Goal: Transaction & Acquisition: Purchase product/service

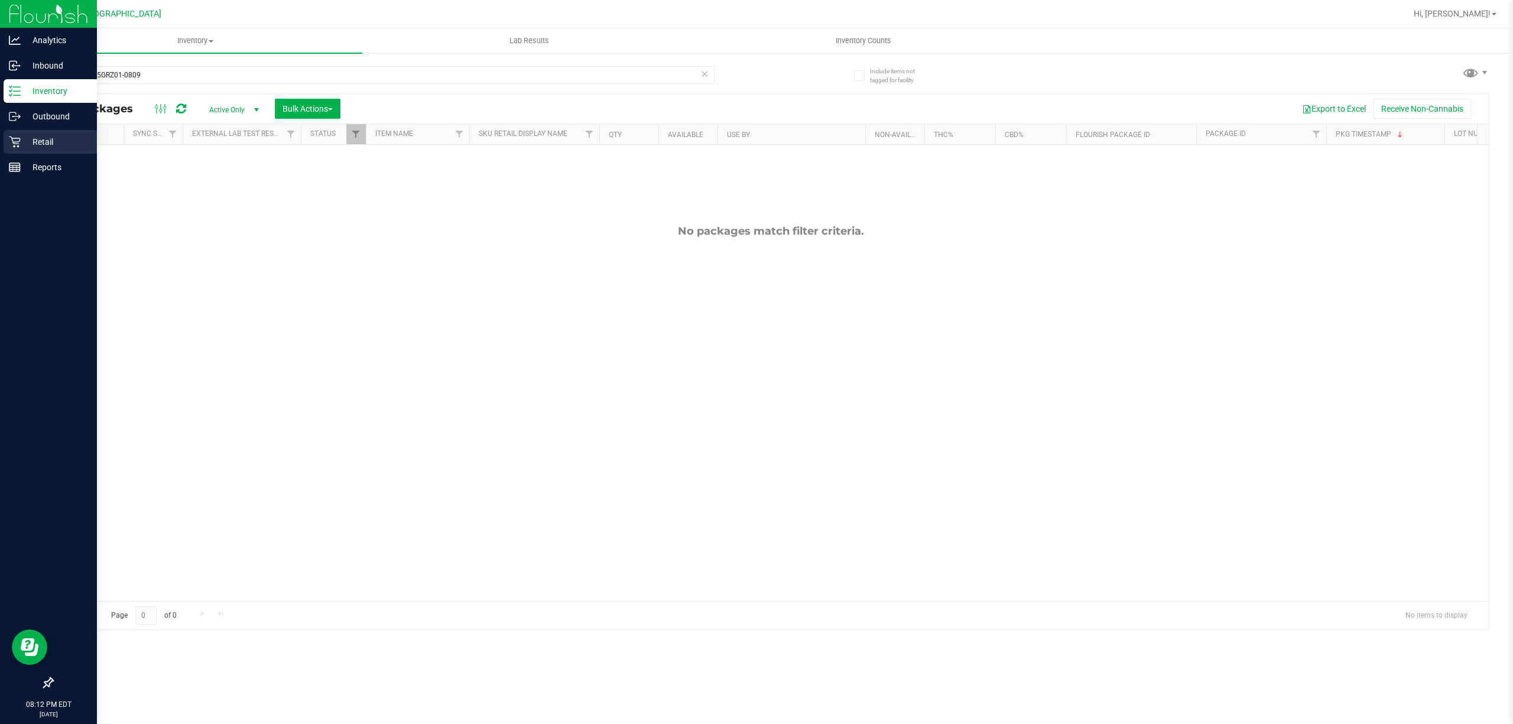
click at [38, 135] on p "Retail" at bounding box center [56, 142] width 71 height 14
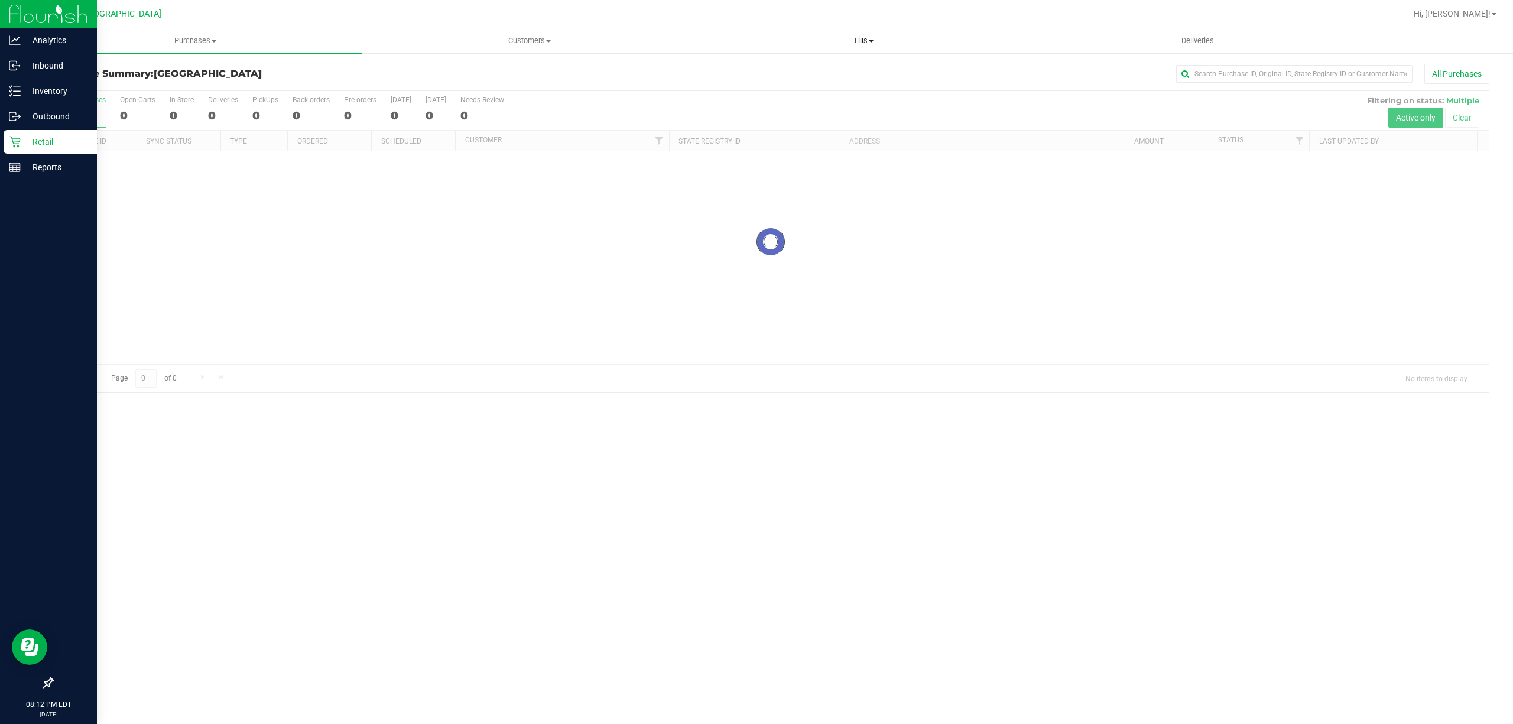
click at [859, 30] on div "Port St. [PERSON_NAME] WC Hi, [PERSON_NAME]! Purchases Summary of purchases Ful…" at bounding box center [770, 362] width 1484 height 724
click at [859, 36] on span "Tills" at bounding box center [863, 40] width 333 height 11
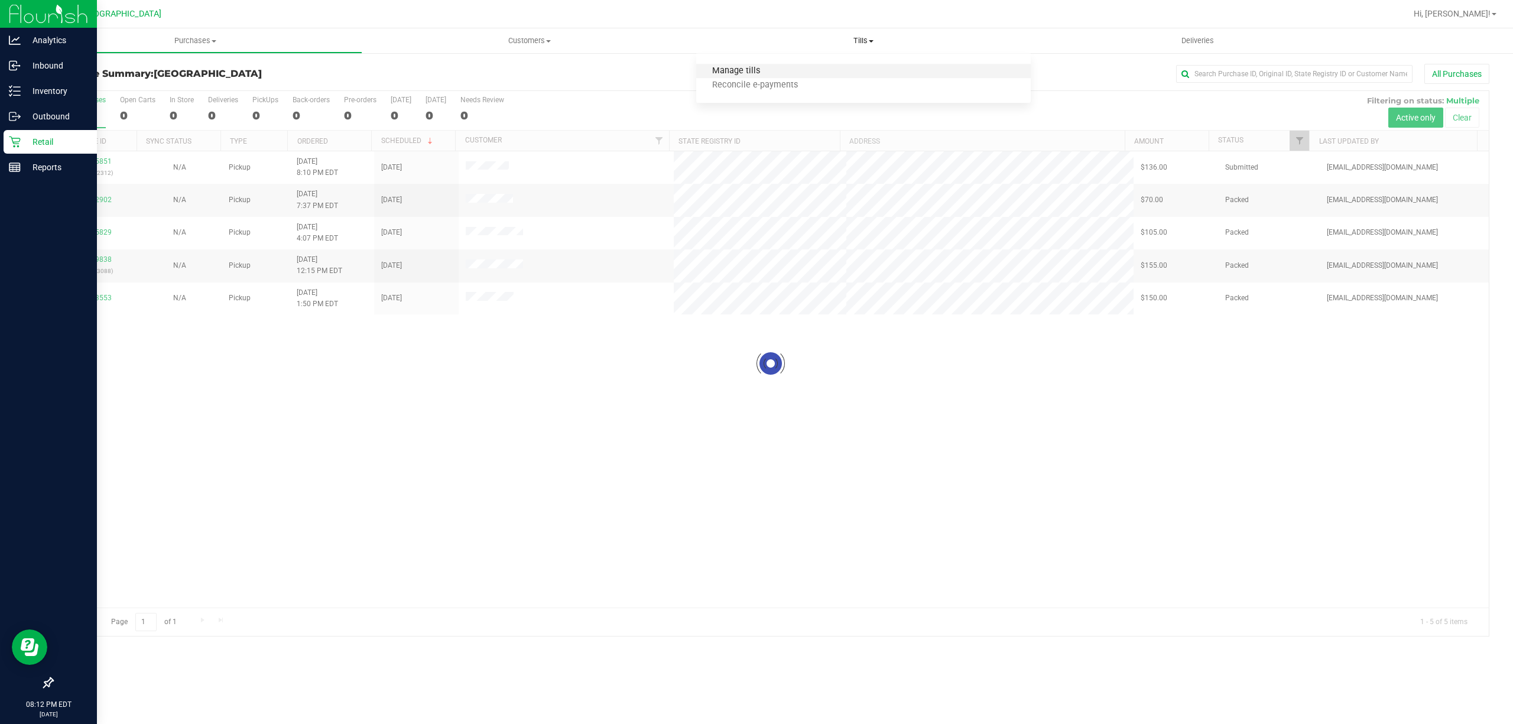
click at [752, 74] on span "Manage tills" at bounding box center [736, 71] width 80 height 10
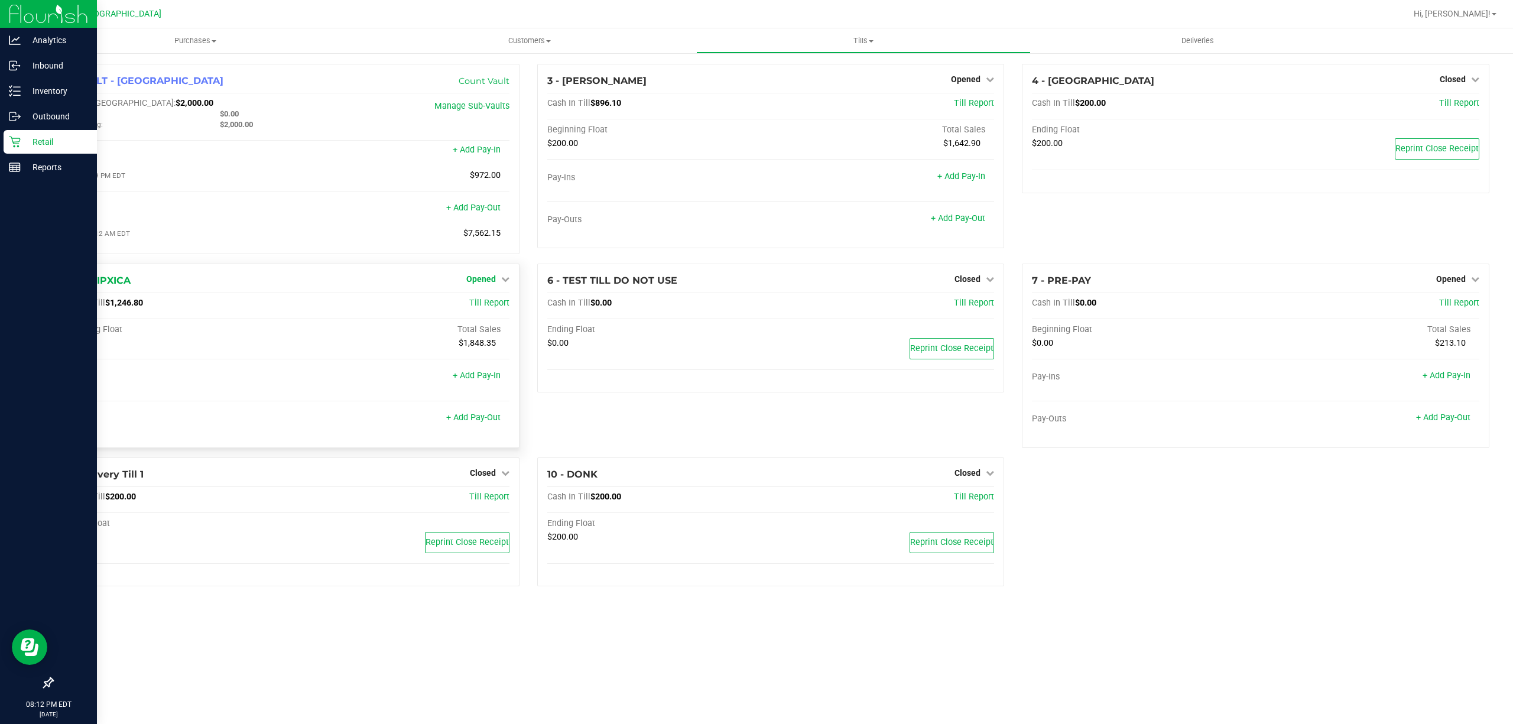
click at [485, 278] on span "Opened" at bounding box center [481, 278] width 30 height 9
click at [479, 306] on link "Close Till" at bounding box center [482, 302] width 32 height 9
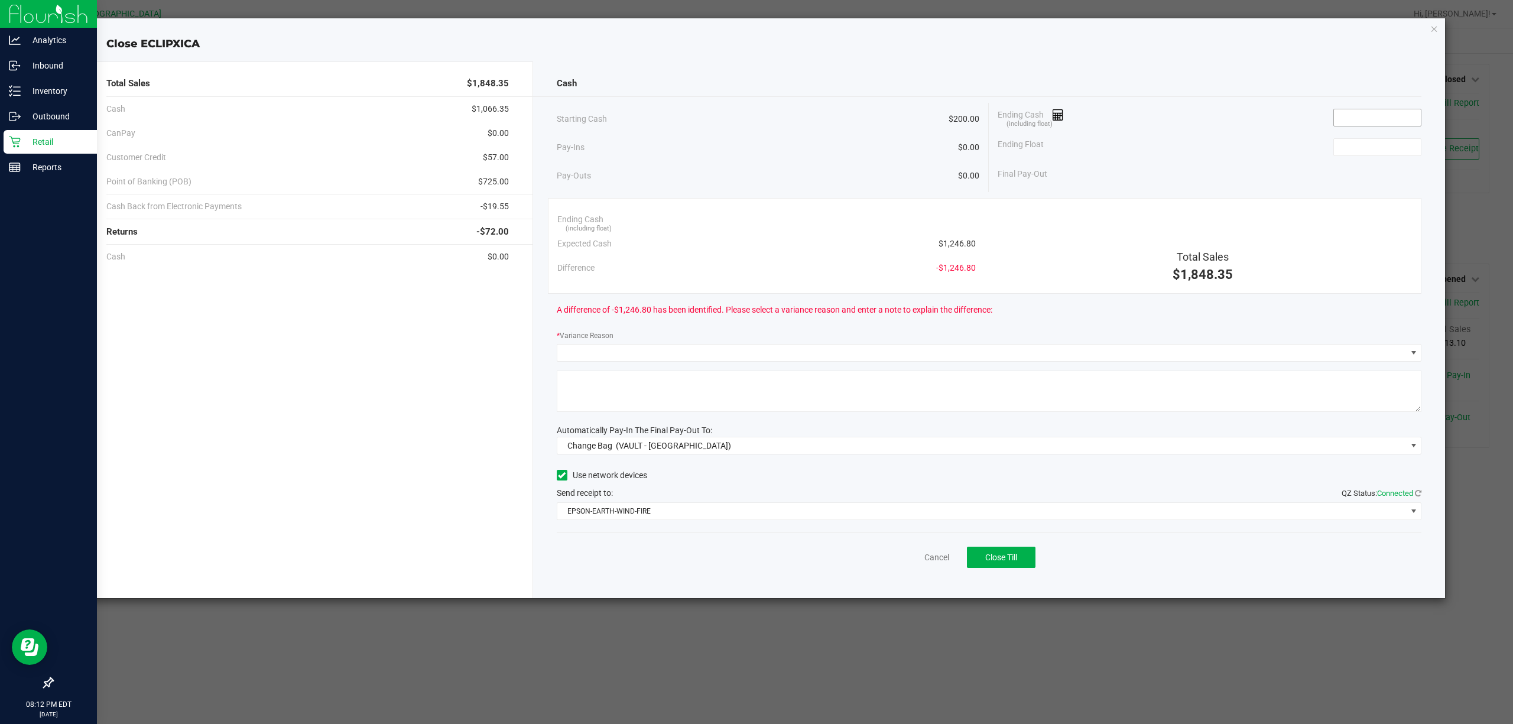
click at [1365, 115] on input at bounding box center [1377, 117] width 87 height 17
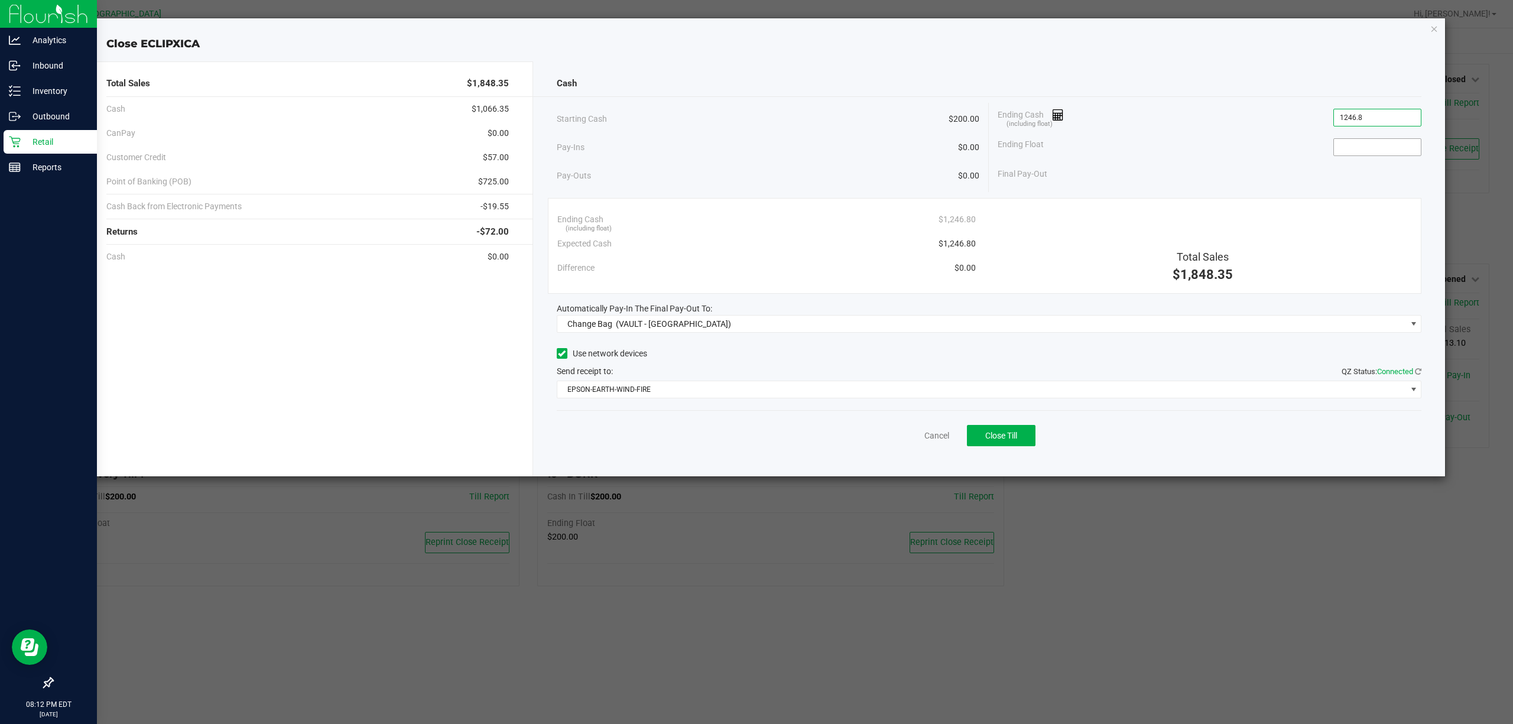
type input "$1,246.80"
click at [1396, 155] on input at bounding box center [1377, 147] width 87 height 17
type input "$200.00"
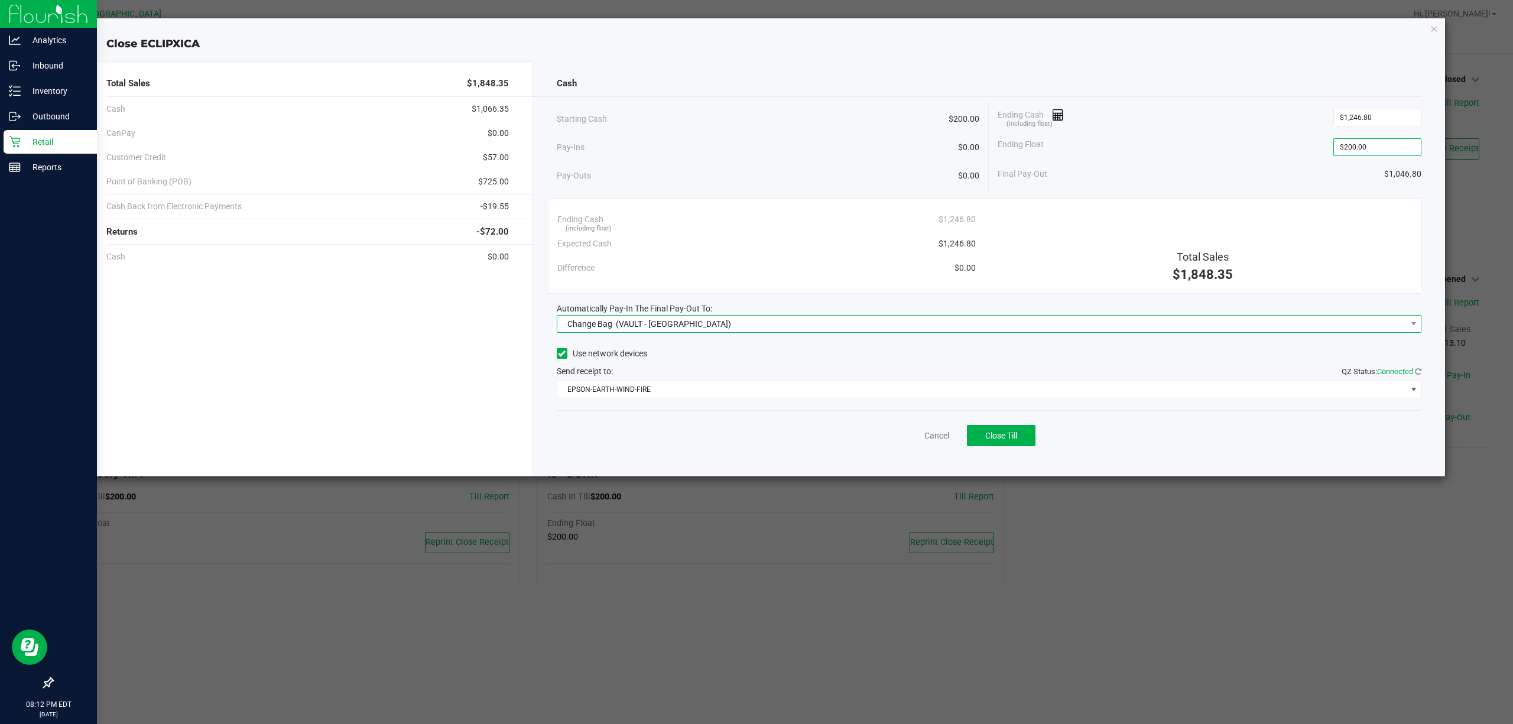
click at [641, 324] on span "(VAULT - [GEOGRAPHIC_DATA])" at bounding box center [673, 323] width 115 height 9
click at [598, 393] on div "Main (VAULT - [GEOGRAPHIC_DATA])" at bounding box center [632, 401] width 137 height 21
click at [599, 382] on span "EPSON-EARTH-WIND-FIRE" at bounding box center [981, 389] width 849 height 17
click at [703, 362] on div "Use network devices" at bounding box center [989, 354] width 865 height 18
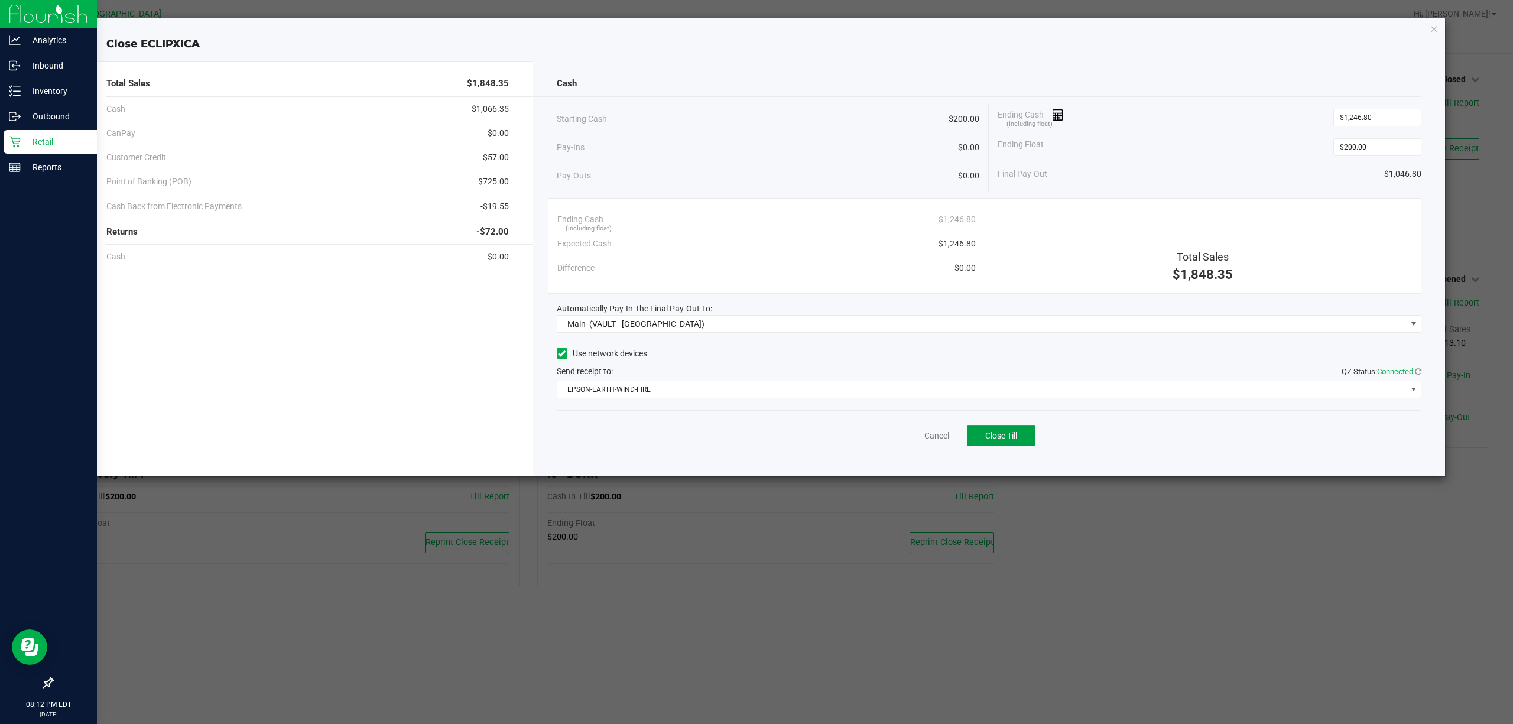
click at [995, 433] on span "Close Till" at bounding box center [1001, 435] width 32 height 9
click at [901, 431] on link "Dismiss" at bounding box center [910, 436] width 28 height 12
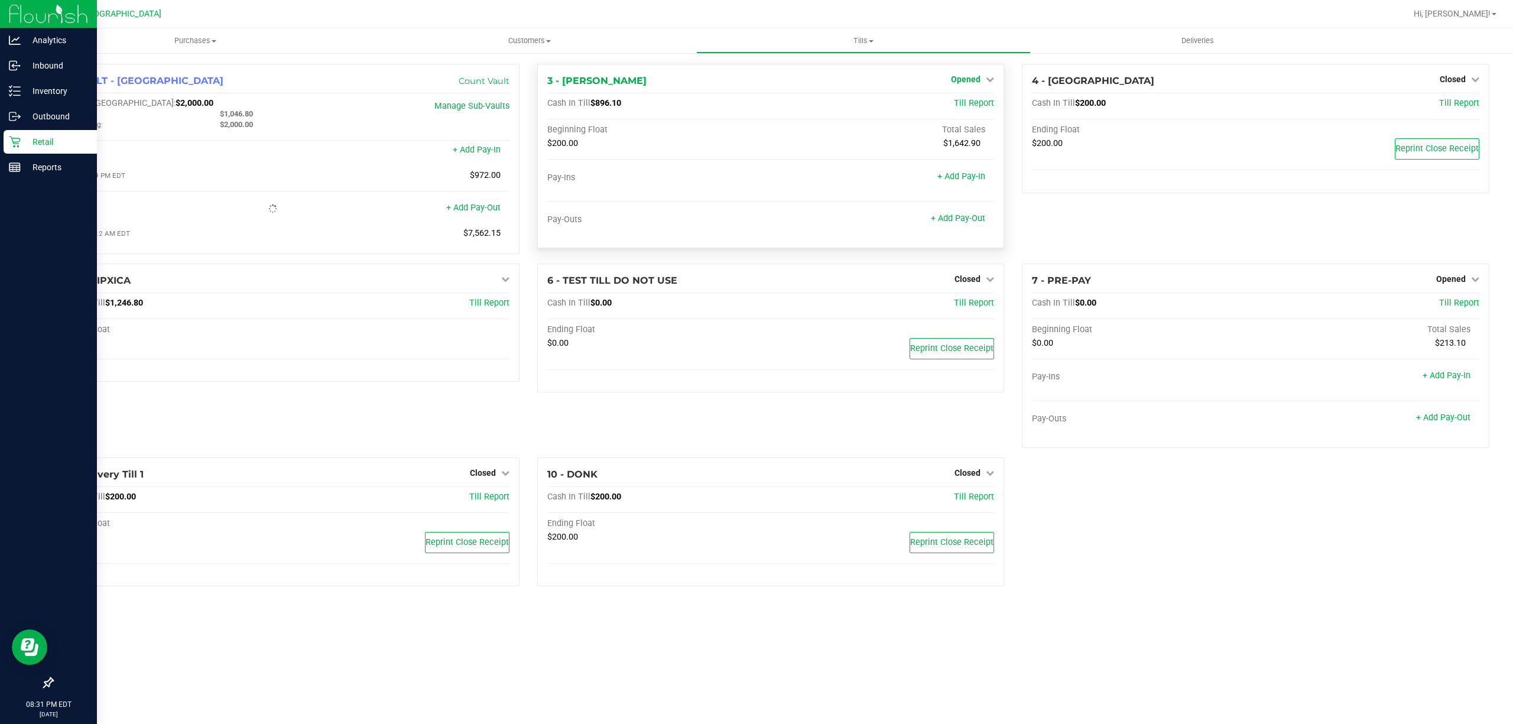
click at [980, 74] on link "Opened" at bounding box center [972, 78] width 43 height 9
click at [962, 102] on link "Close Till" at bounding box center [967, 103] width 32 height 9
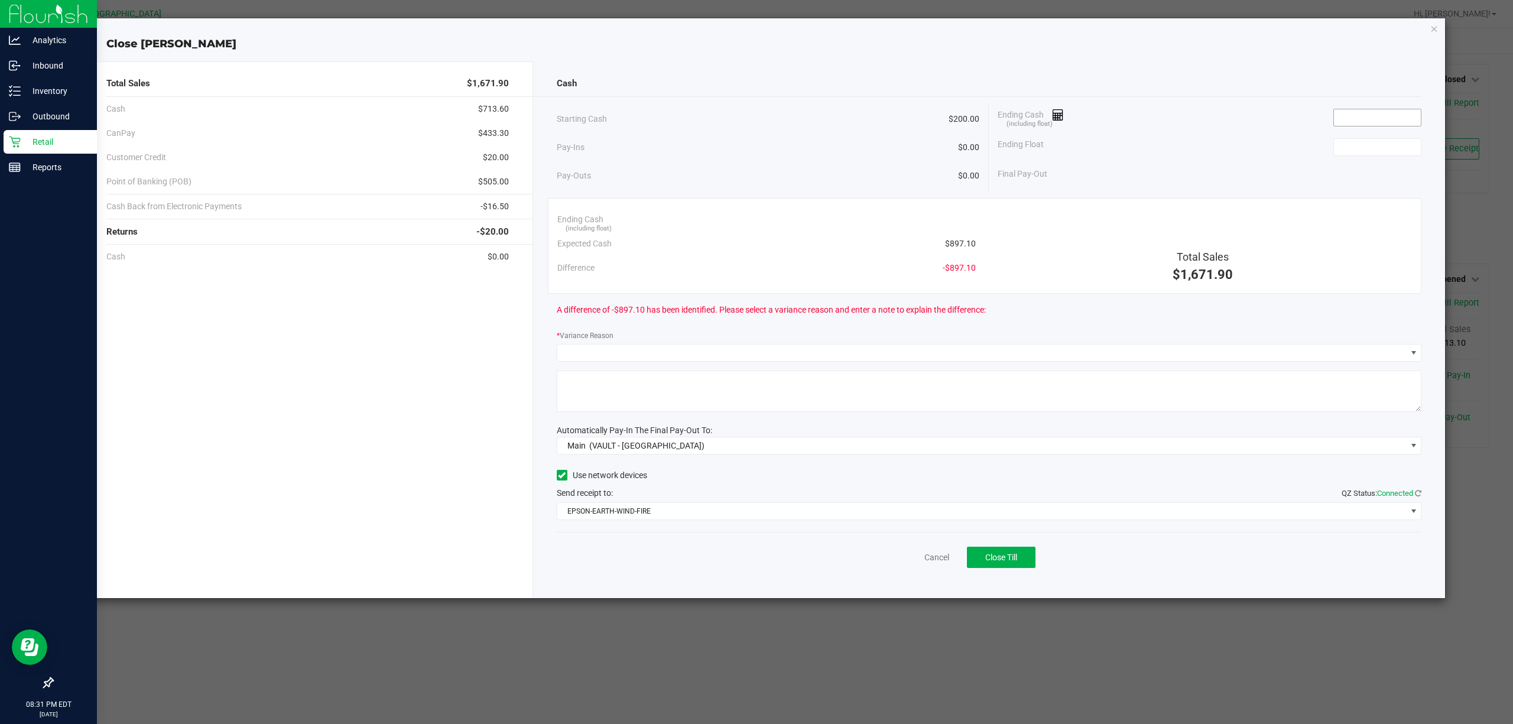
click at [1360, 115] on input at bounding box center [1377, 117] width 87 height 17
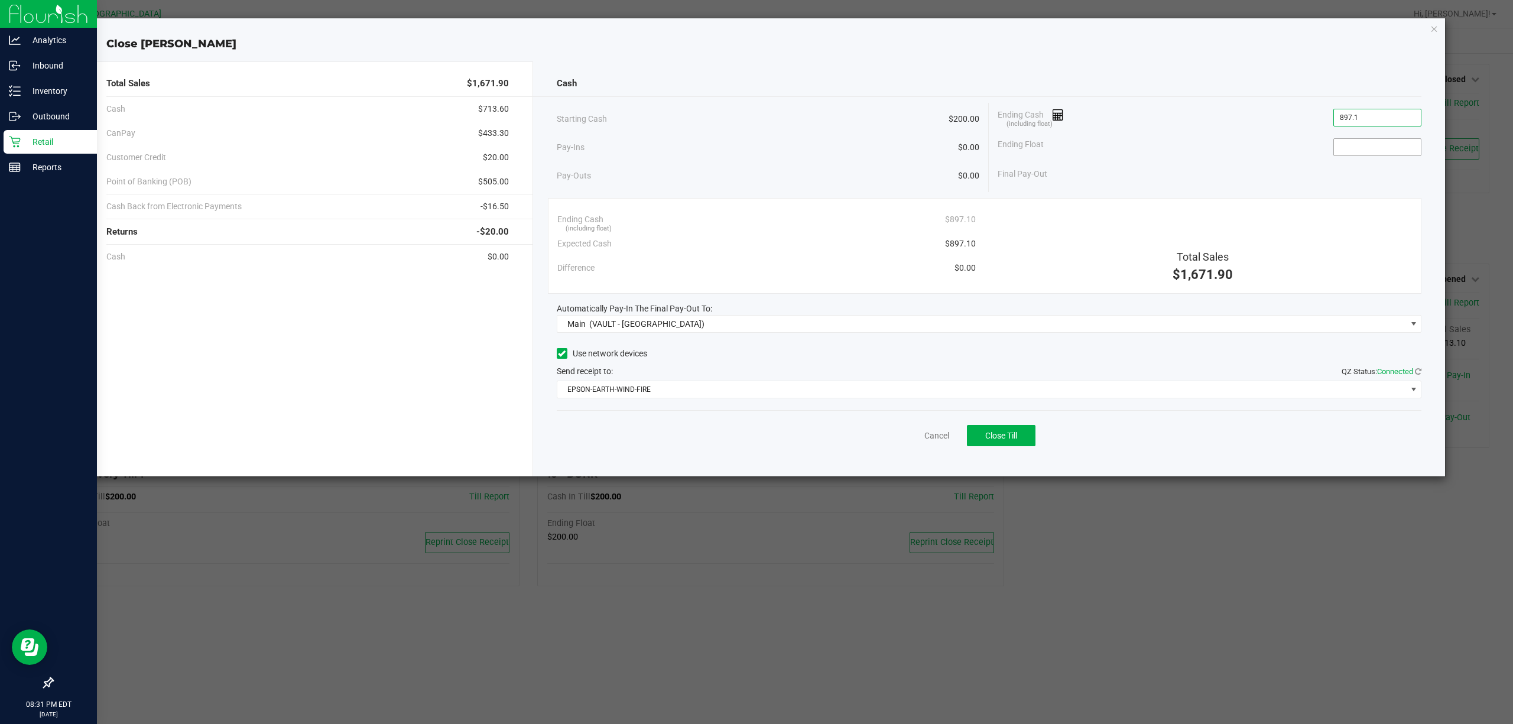
type input "$897.10"
click at [1365, 145] on input at bounding box center [1377, 147] width 87 height 17
type input "$200.00"
click at [1016, 440] on span "Close Till" at bounding box center [1001, 435] width 32 height 9
click at [906, 434] on link "Dismiss" at bounding box center [910, 436] width 28 height 12
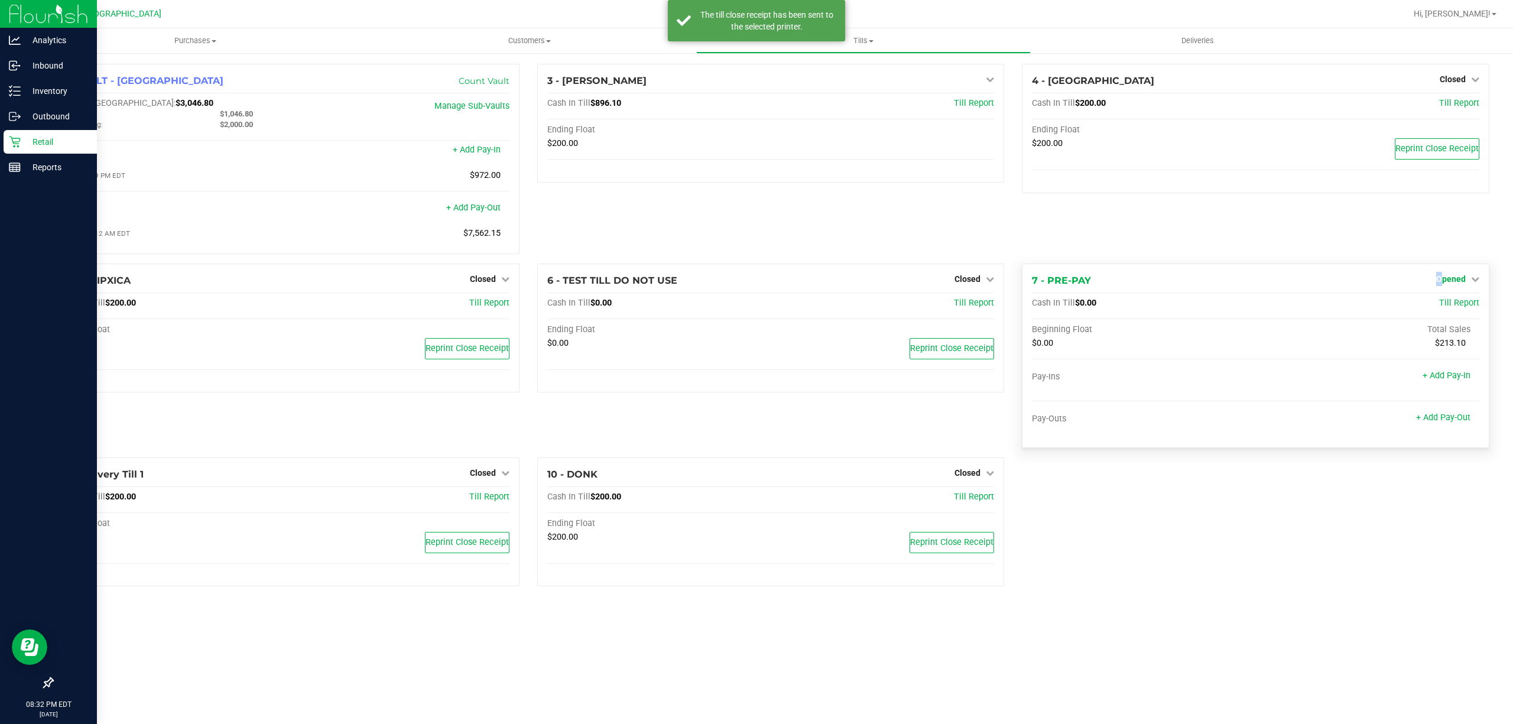
click at [1442, 279] on span "Opened" at bounding box center [1451, 278] width 30 height 9
click at [1443, 279] on span "Opened" at bounding box center [1451, 278] width 30 height 9
click at [1448, 306] on link "Close Till" at bounding box center [1452, 302] width 32 height 9
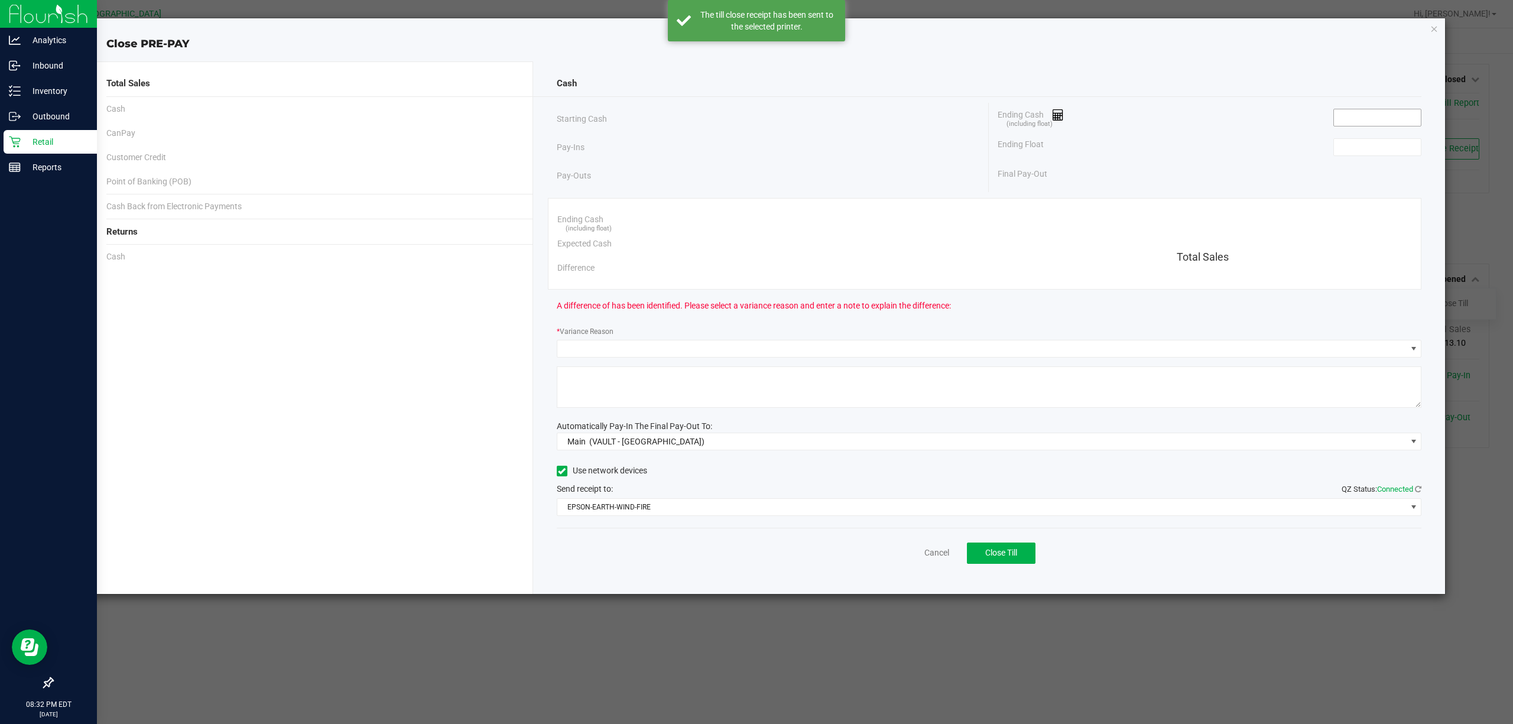
click at [1354, 116] on input at bounding box center [1377, 117] width 87 height 17
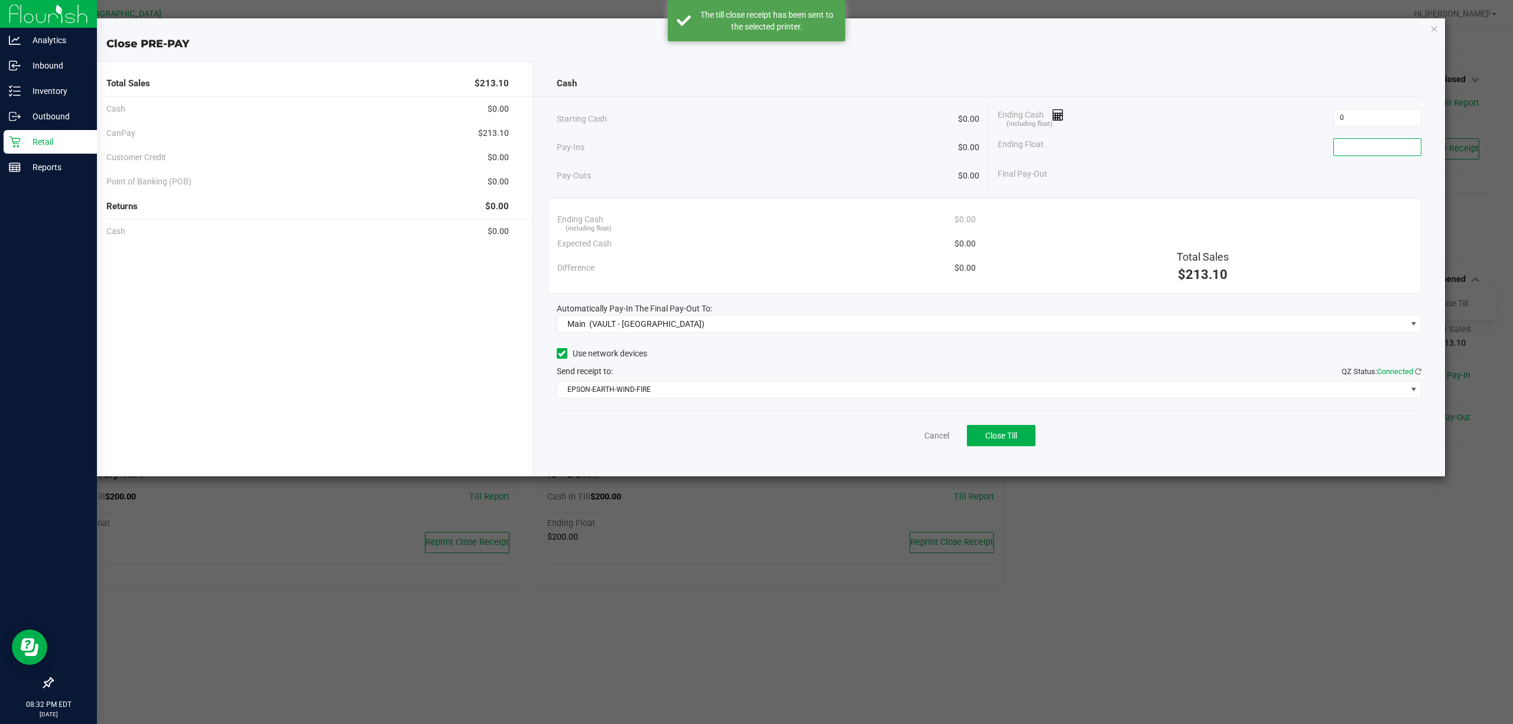
type input "$0.00"
click at [1357, 142] on input at bounding box center [1377, 147] width 87 height 17
type input "$0.00"
click at [1280, 138] on div "Ending Float $0.00" at bounding box center [1209, 147] width 424 height 30
click at [990, 434] on span "Close Till" at bounding box center [1001, 435] width 32 height 9
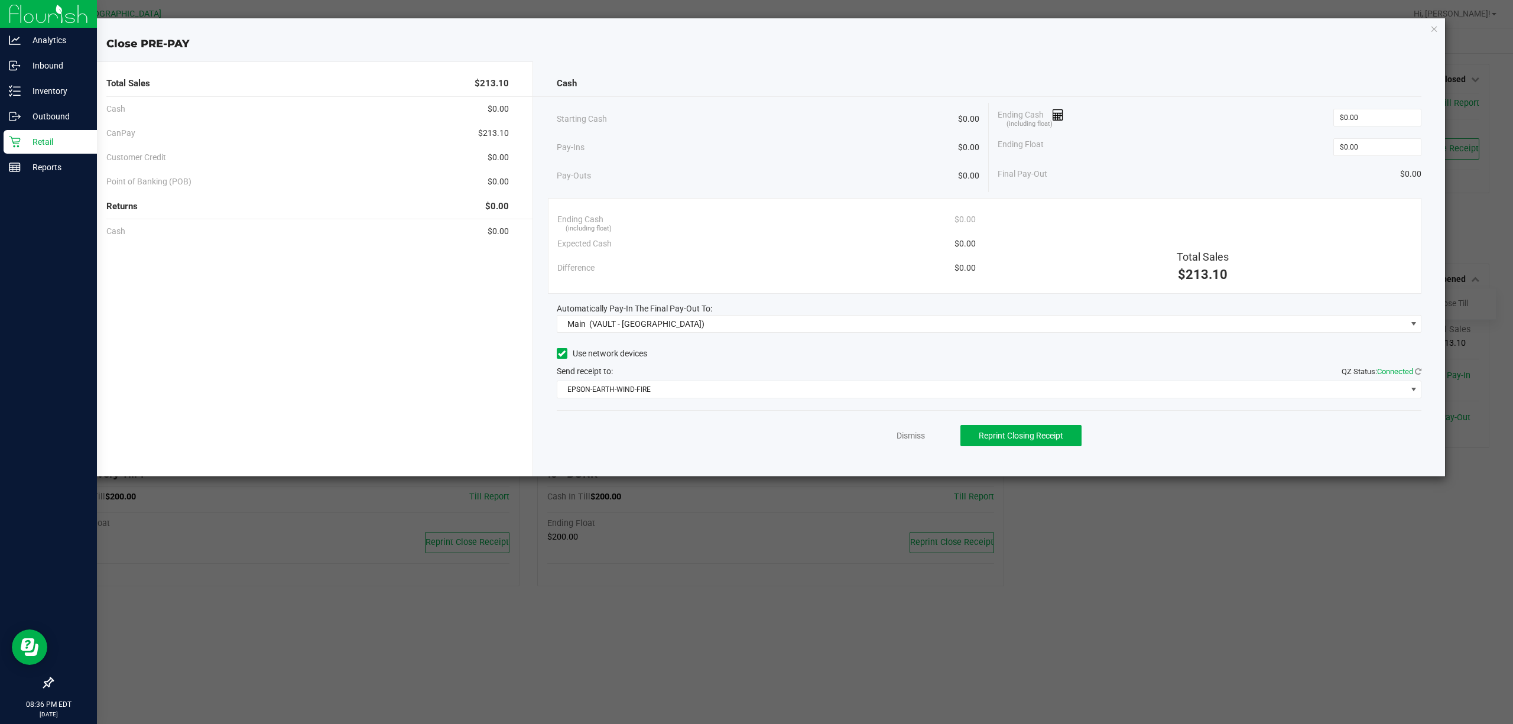
click at [889, 436] on div "Dismiss Reprint Closing Receipt" at bounding box center [989, 433] width 865 height 46
click at [892, 434] on div "Dismiss Reprint Closing Receipt" at bounding box center [989, 433] width 865 height 46
click at [899, 435] on link "Dismiss" at bounding box center [910, 436] width 28 height 12
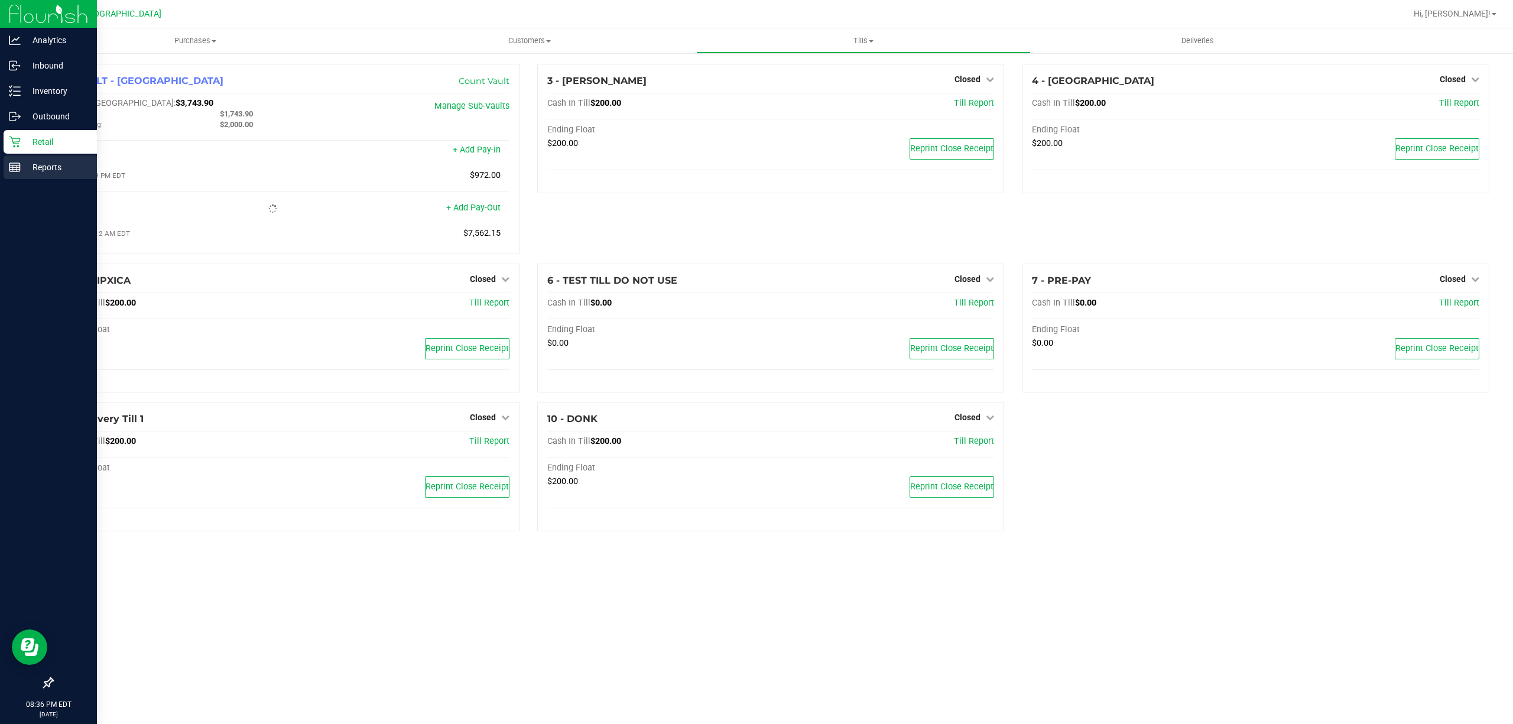
click at [32, 164] on p "Reports" at bounding box center [56, 167] width 71 height 14
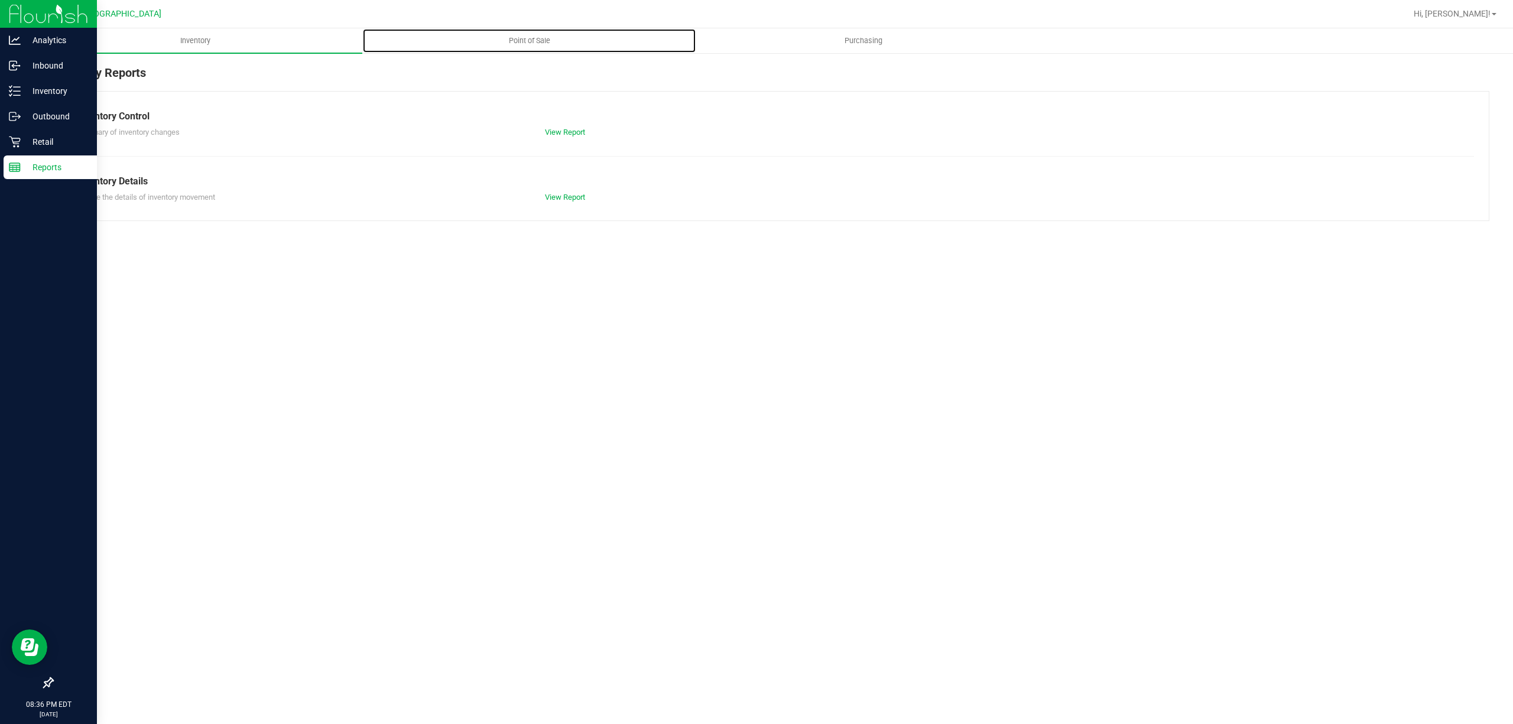
click at [535, 38] on span "Point of Sale" at bounding box center [529, 40] width 73 height 11
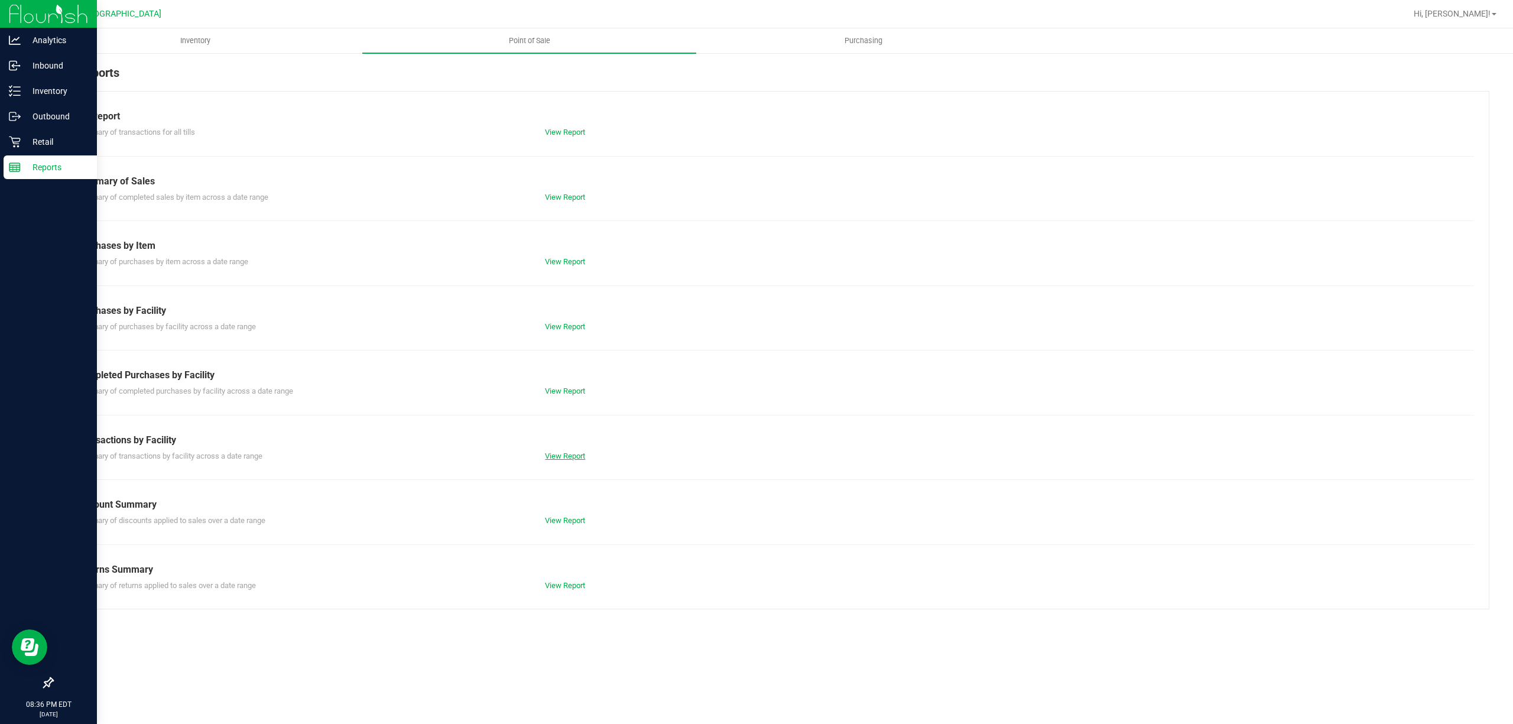
click at [560, 453] on link "View Report" at bounding box center [565, 455] width 40 height 9
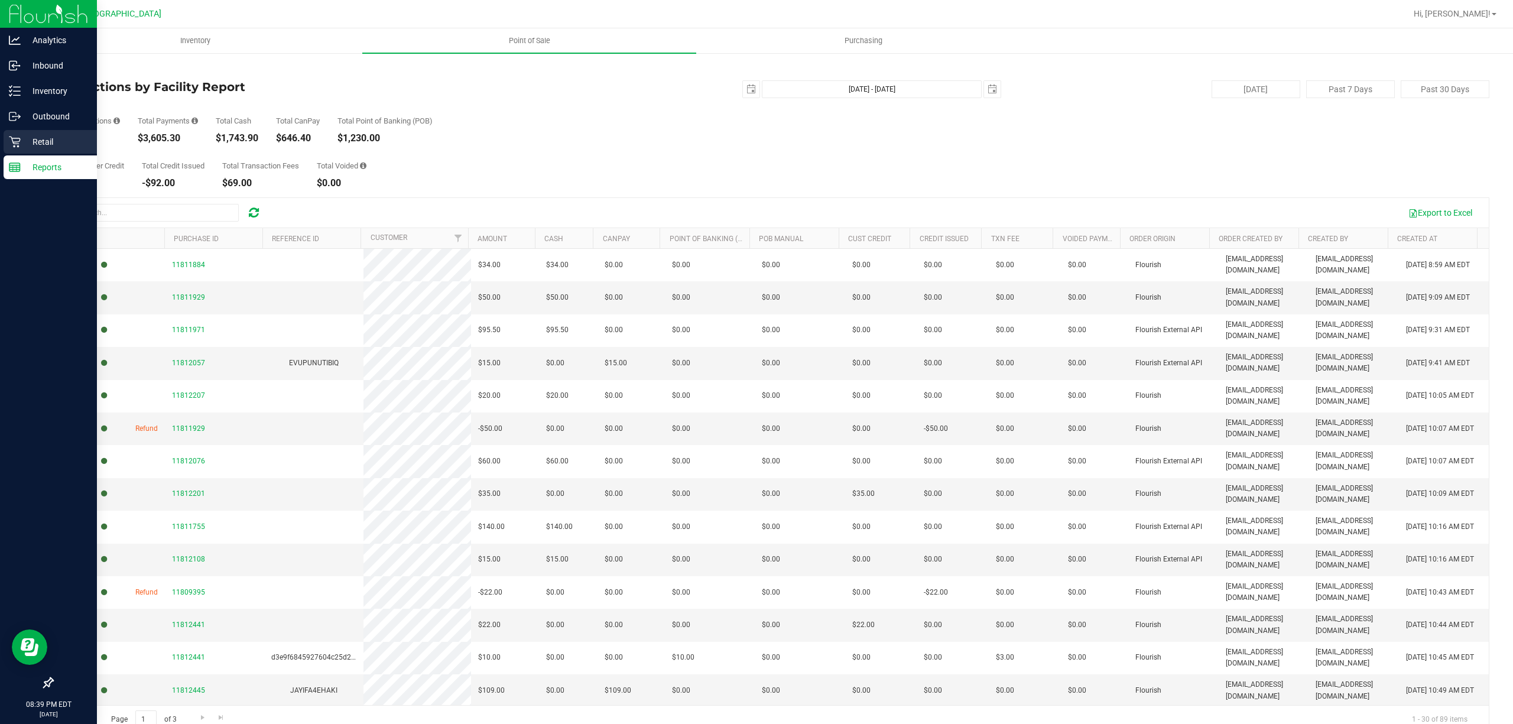
click at [26, 143] on p "Retail" at bounding box center [56, 142] width 71 height 14
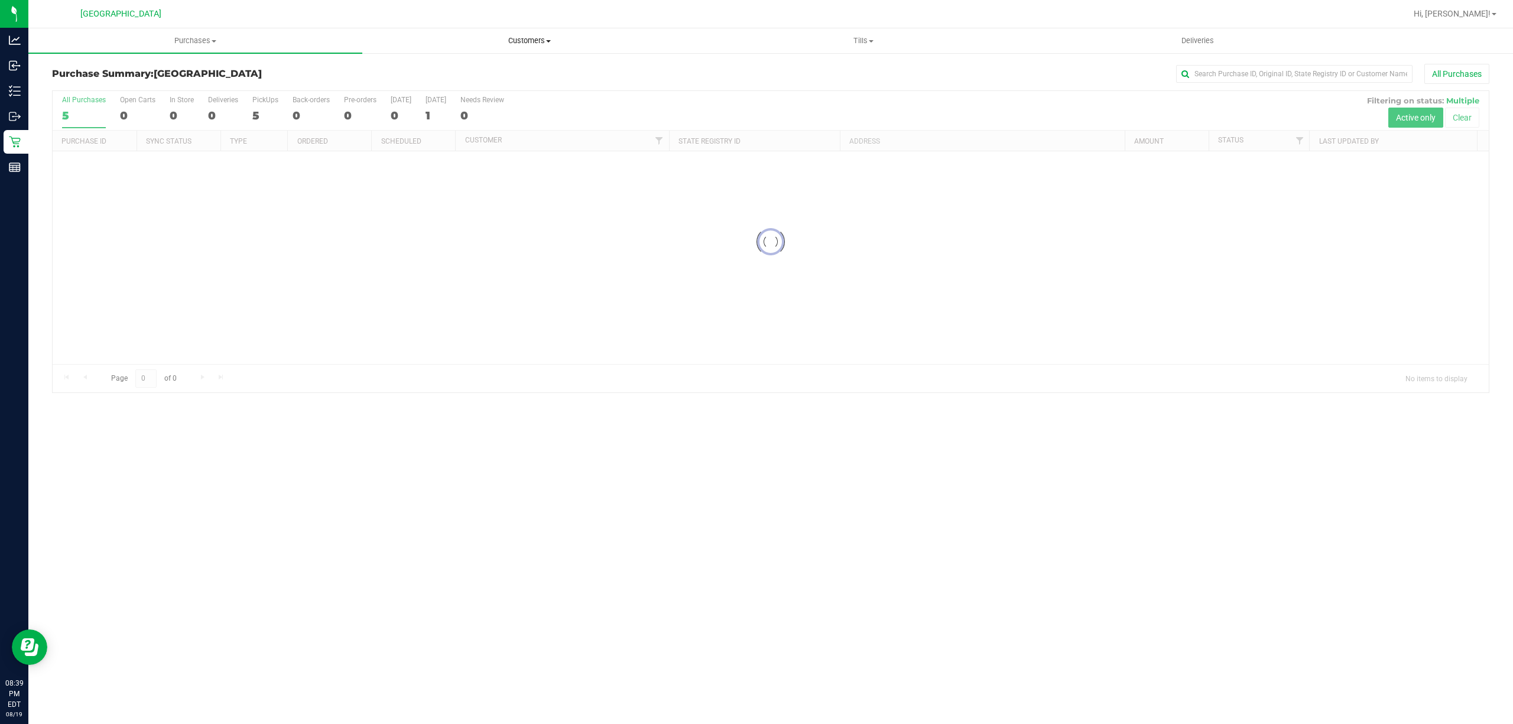
click at [532, 43] on span "Customers" at bounding box center [529, 40] width 333 height 11
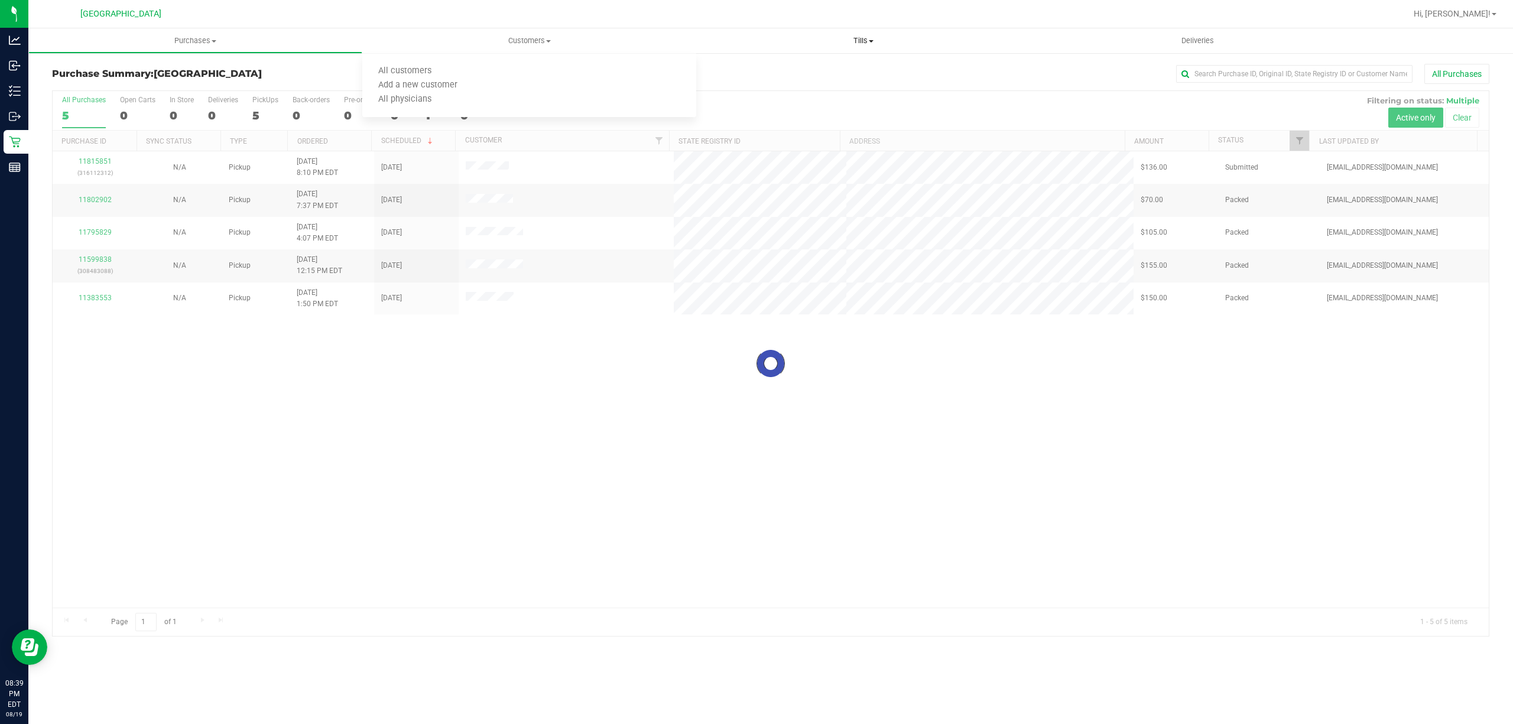
click at [837, 43] on span "Tills" at bounding box center [863, 40] width 333 height 11
click at [774, 69] on li "Manage tills" at bounding box center [863, 71] width 334 height 14
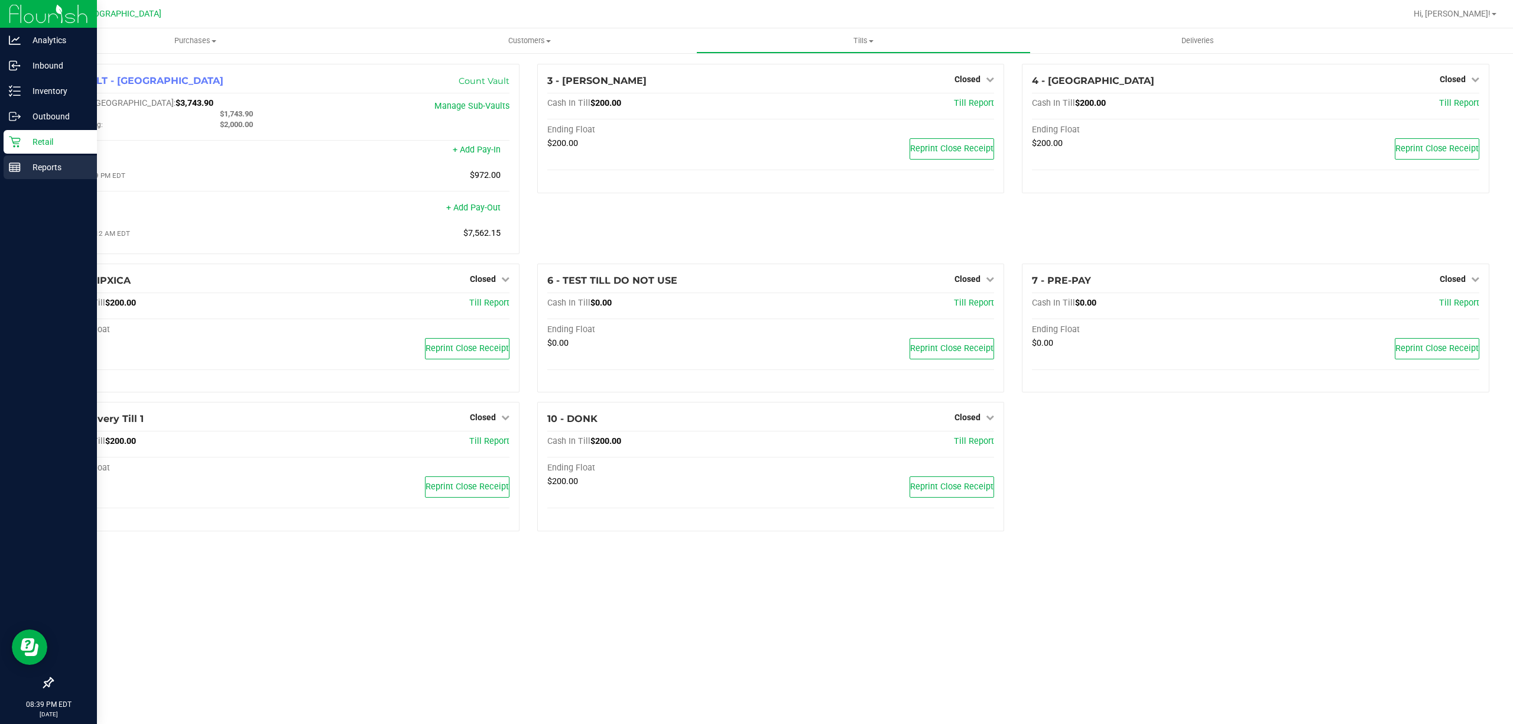
click at [1, 167] on link "Reports" at bounding box center [48, 167] width 97 height 25
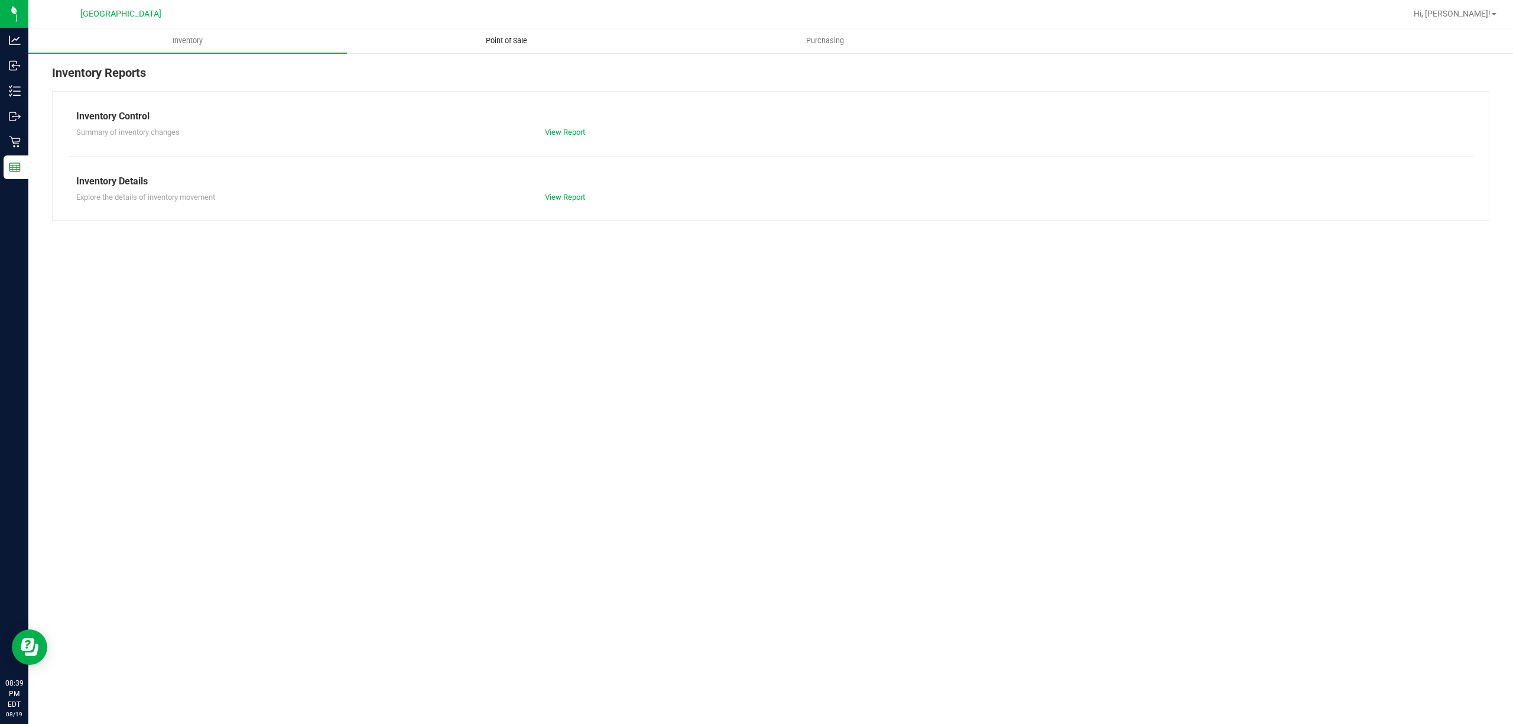
click at [511, 46] on uib-tab-heading "Point of Sale" at bounding box center [505, 41] width 317 height 24
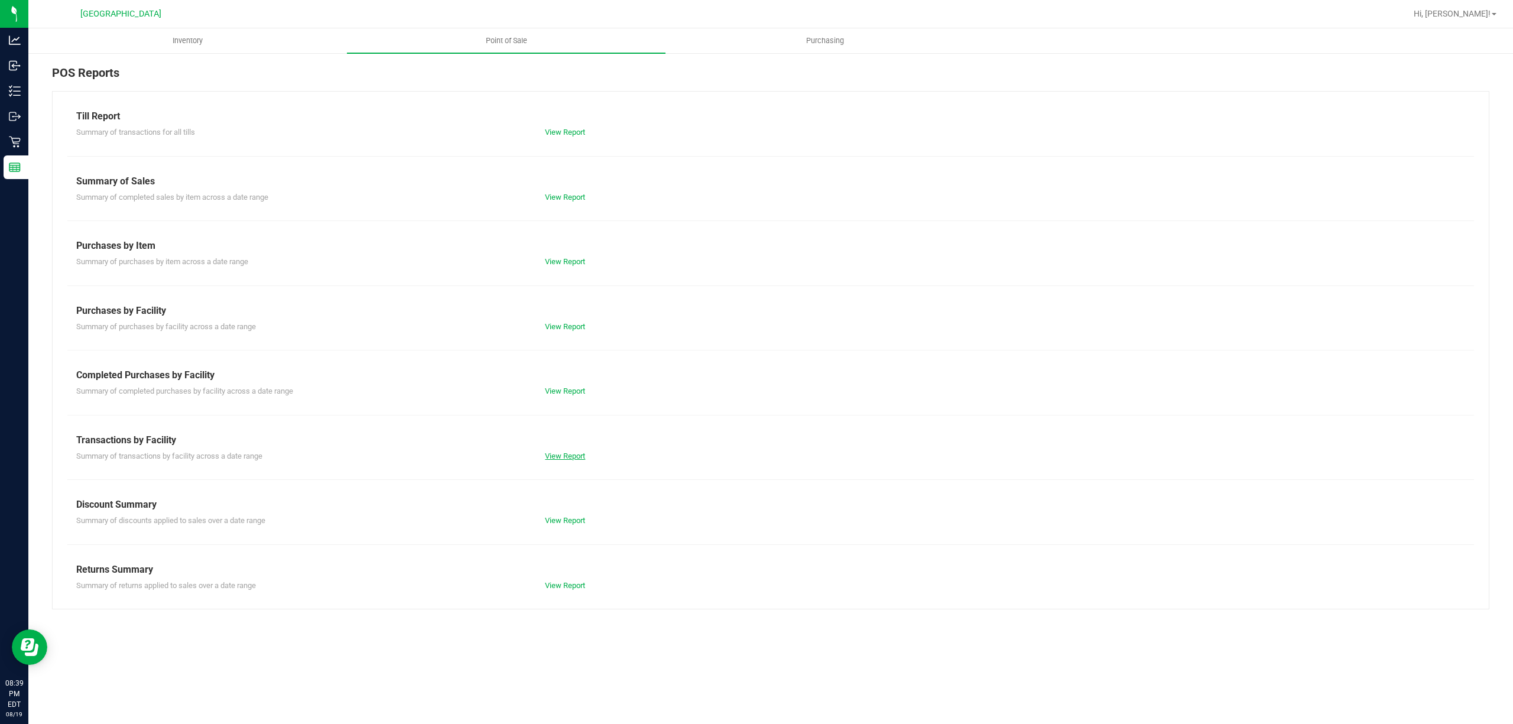
click at [560, 454] on link "View Report" at bounding box center [565, 455] width 40 height 9
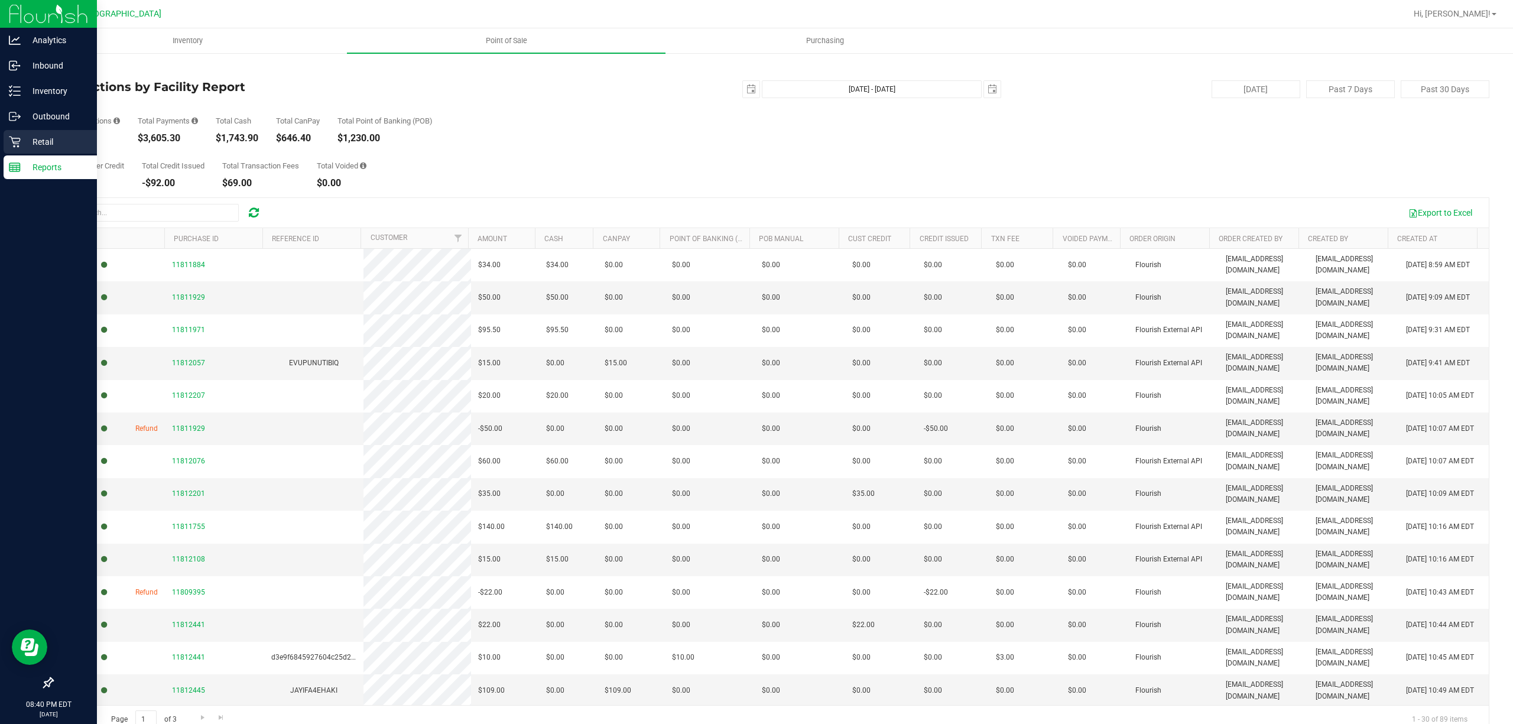
click at [17, 136] on icon at bounding box center [15, 142] width 12 height 12
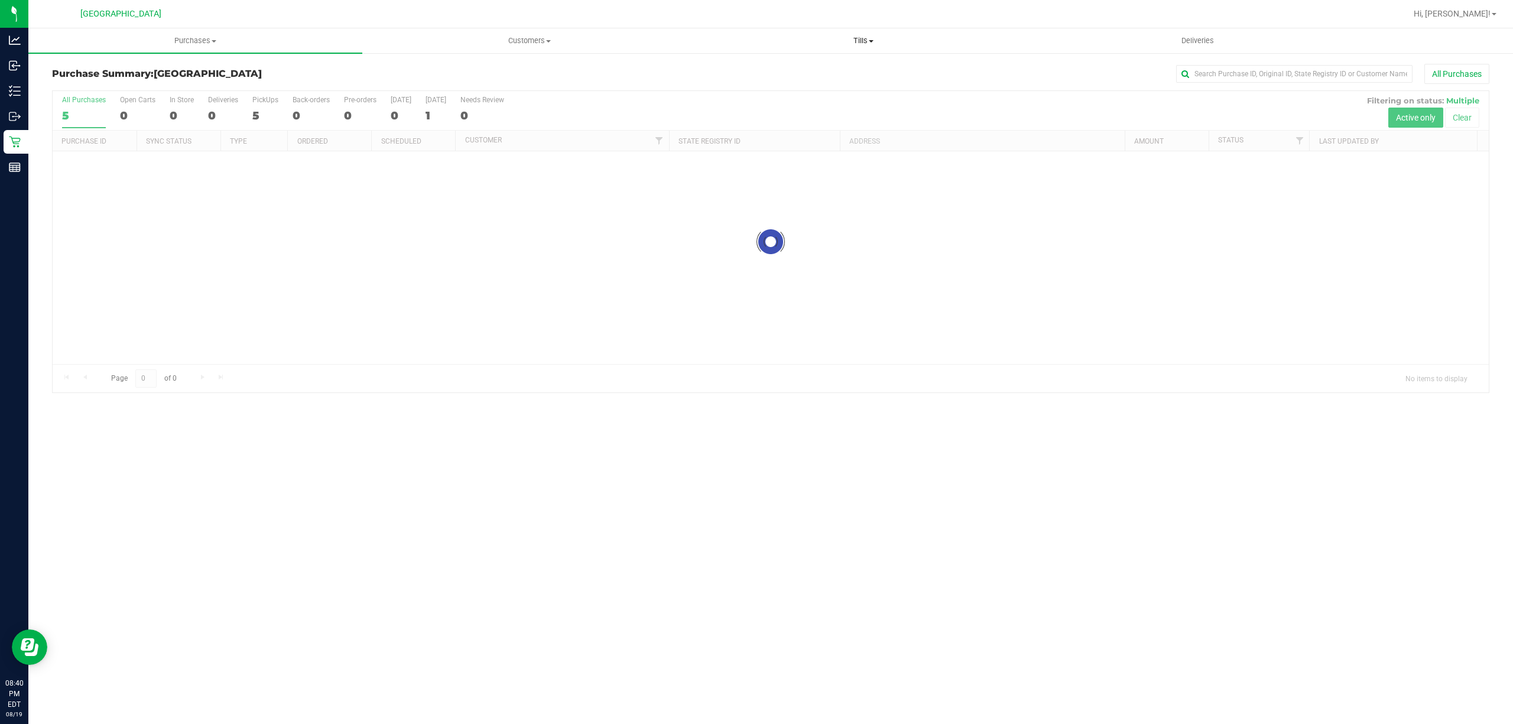
click at [859, 40] on span "Tills" at bounding box center [863, 40] width 333 height 11
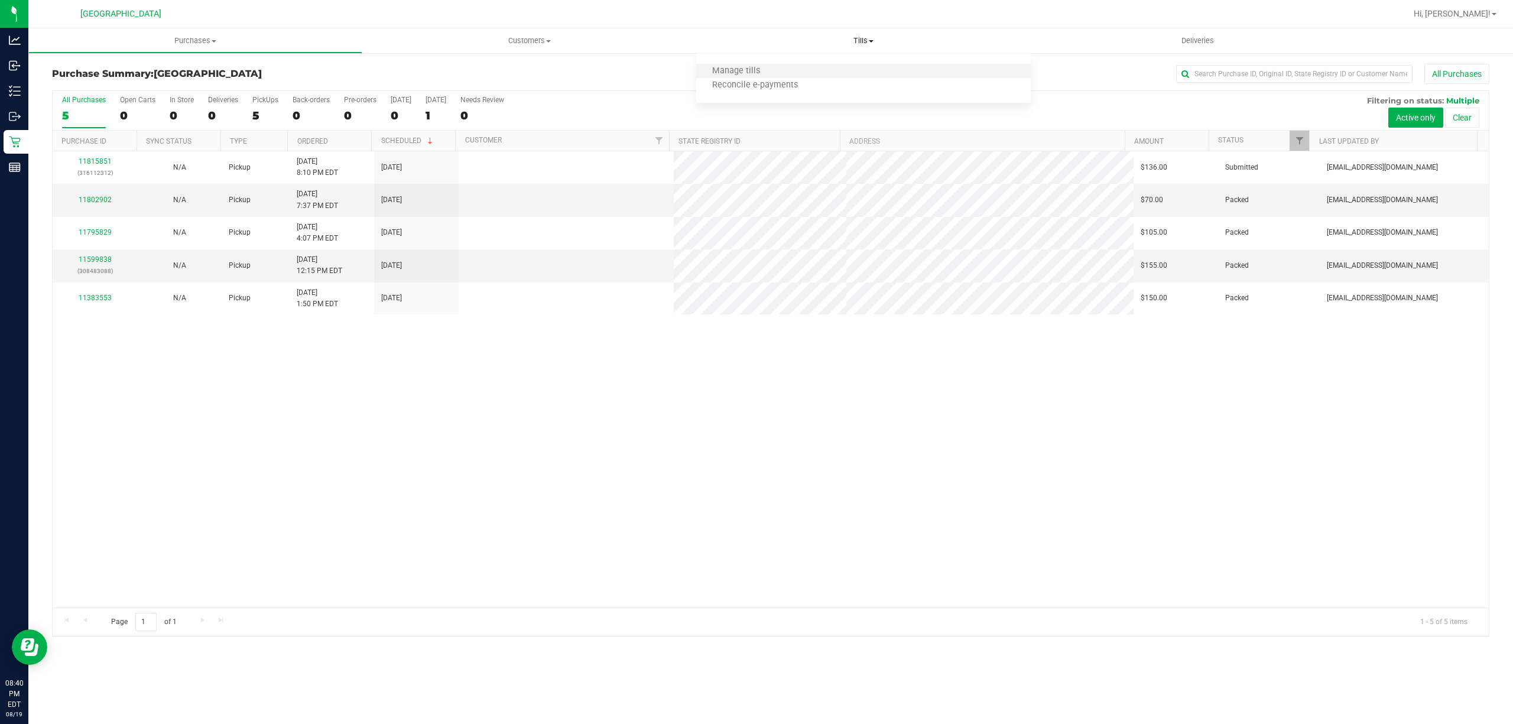
click at [797, 69] on li "Manage tills" at bounding box center [863, 71] width 334 height 14
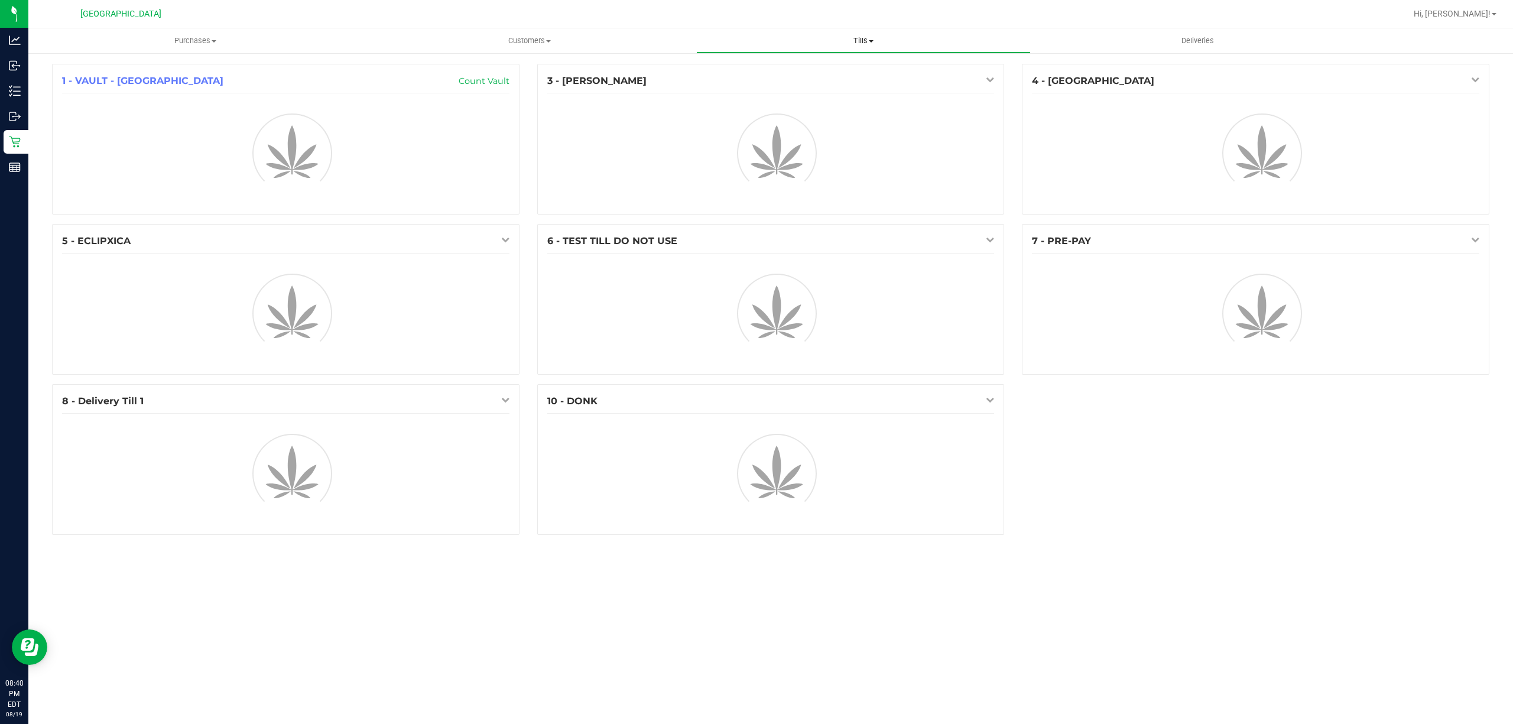
click at [870, 45] on span "Tills" at bounding box center [863, 40] width 333 height 11
click at [836, 82] on li "Reconcile e-payments" at bounding box center [863, 86] width 334 height 14
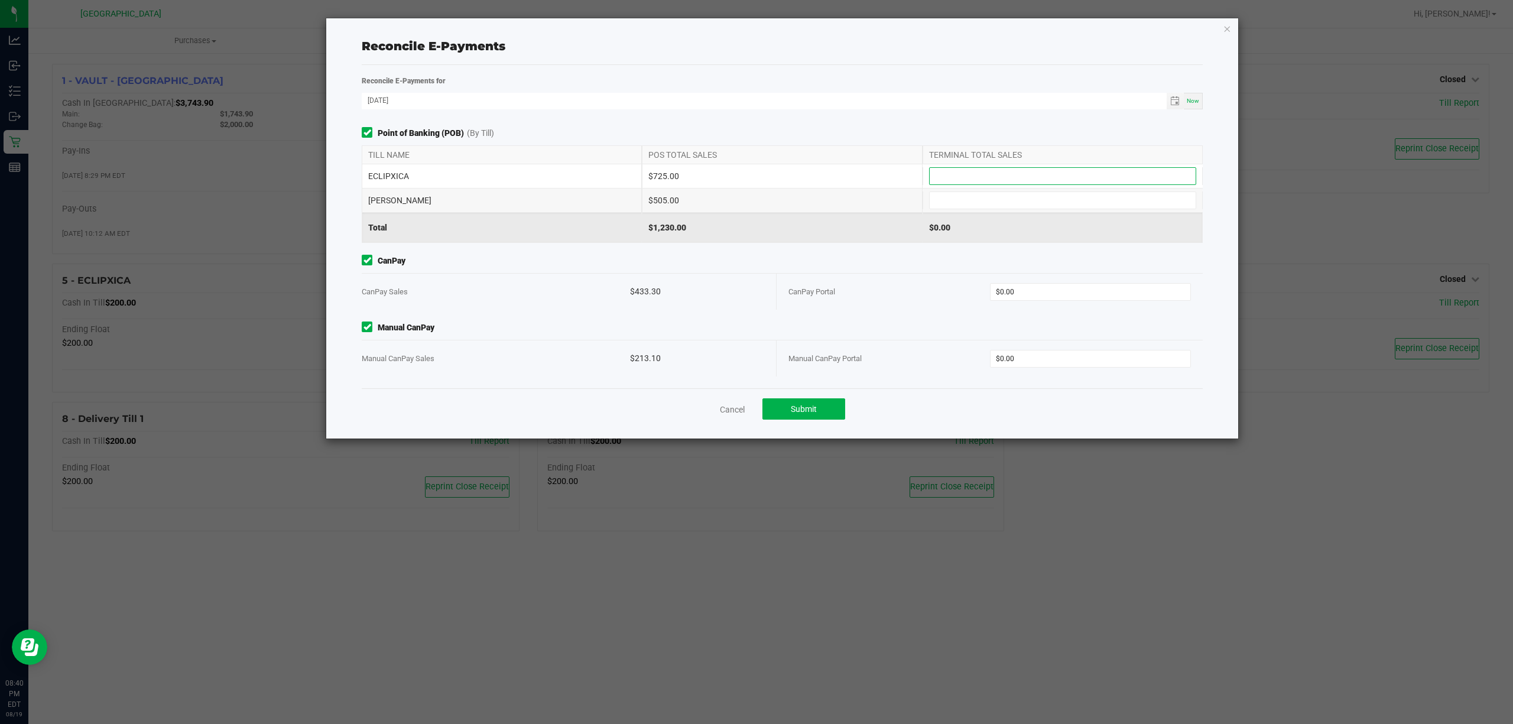
click at [1006, 174] on input at bounding box center [1063, 176] width 266 height 17
click at [1005, 174] on input "722" at bounding box center [1063, 176] width 266 height 17
type input "$725.00"
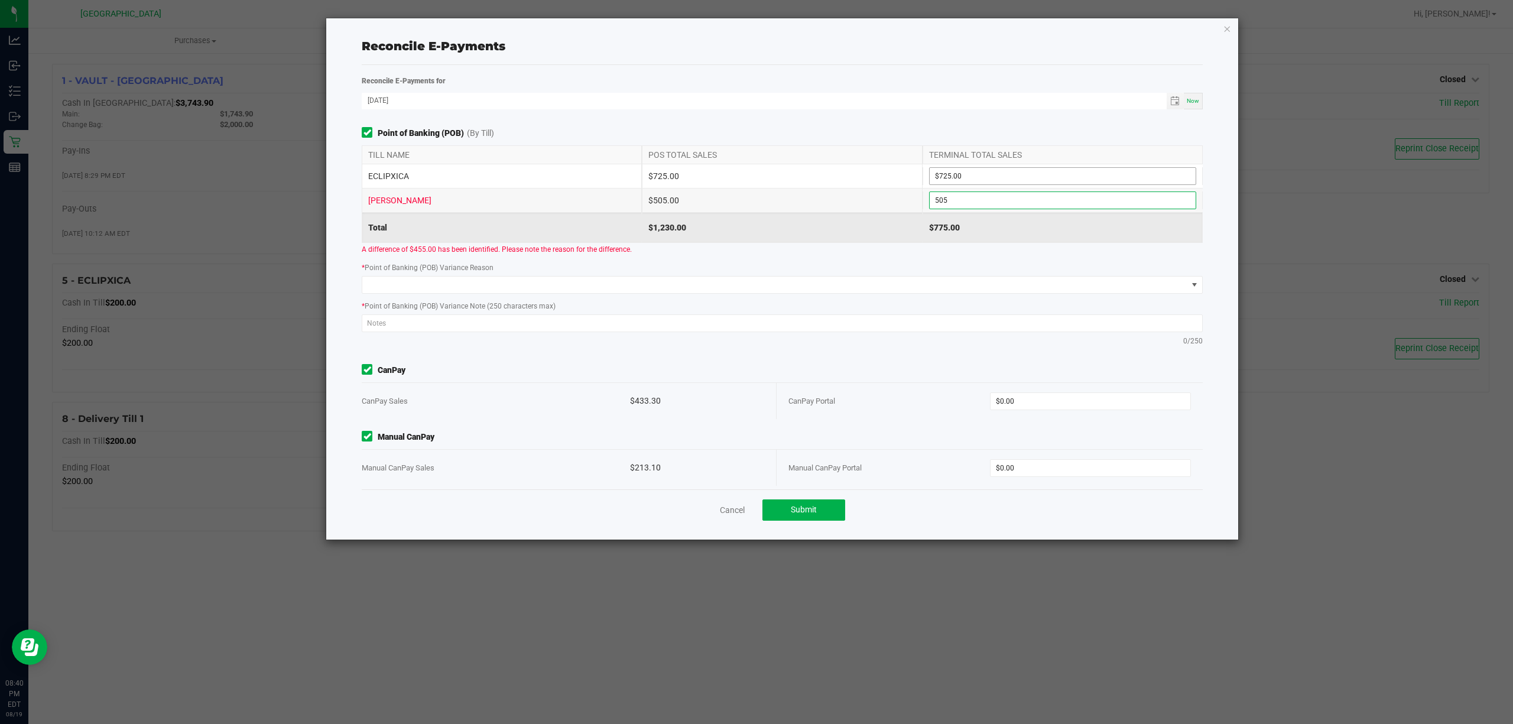
type input "$505.00"
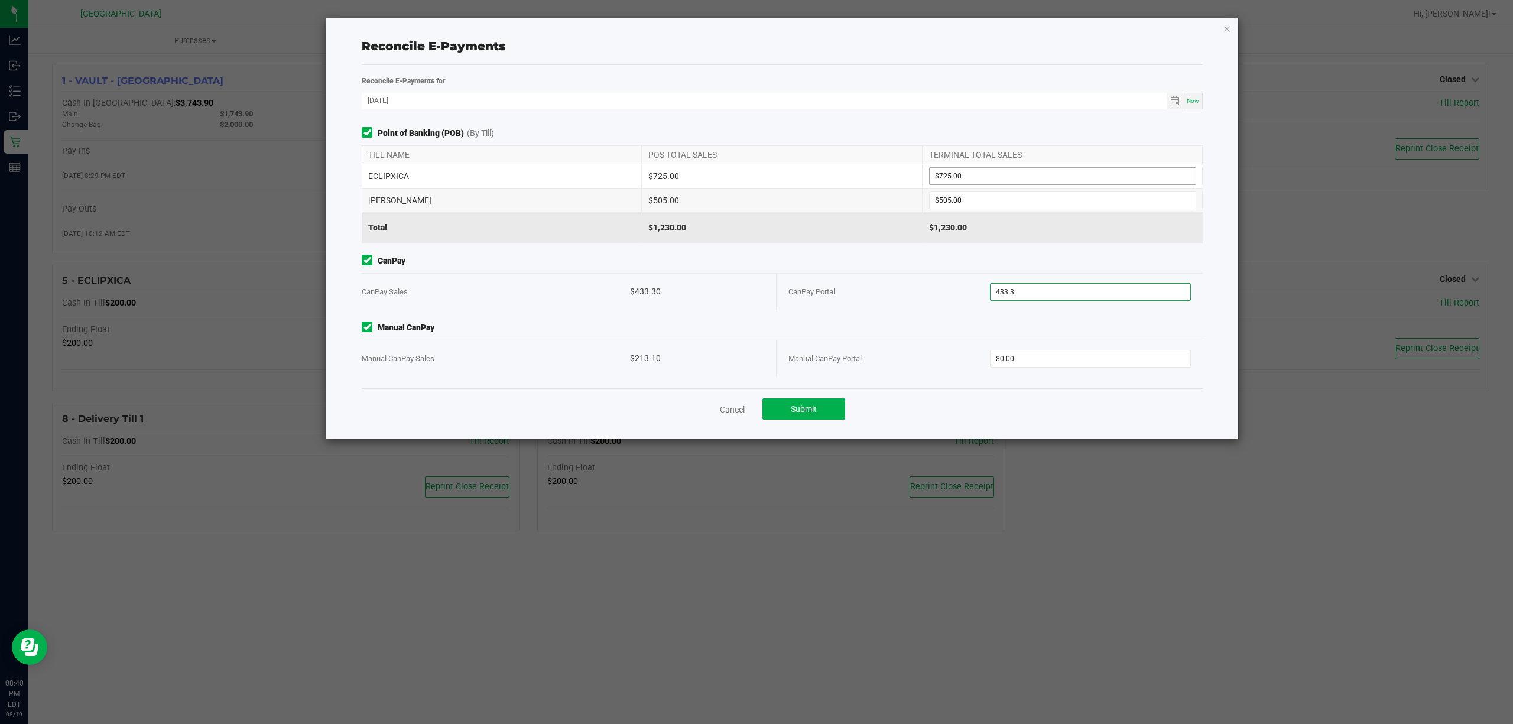
type input "$433.30"
type input "$213.10"
click at [885, 303] on div "CanPay Portal" at bounding box center [889, 292] width 202 height 36
click at [808, 407] on span "Submit" at bounding box center [804, 408] width 26 height 9
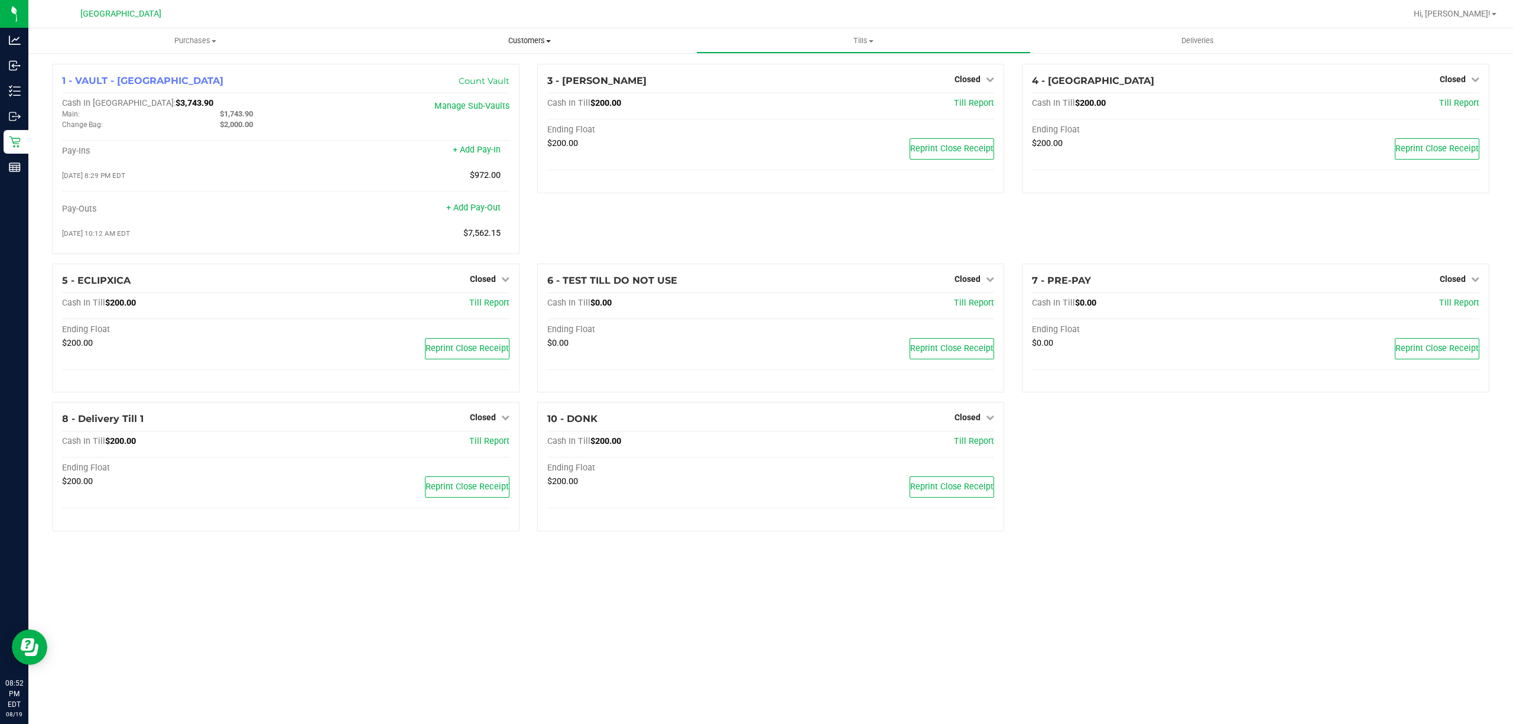
click at [526, 41] on span "Customers" at bounding box center [529, 40] width 333 height 11
click at [468, 71] on li "All customers" at bounding box center [529, 71] width 334 height 14
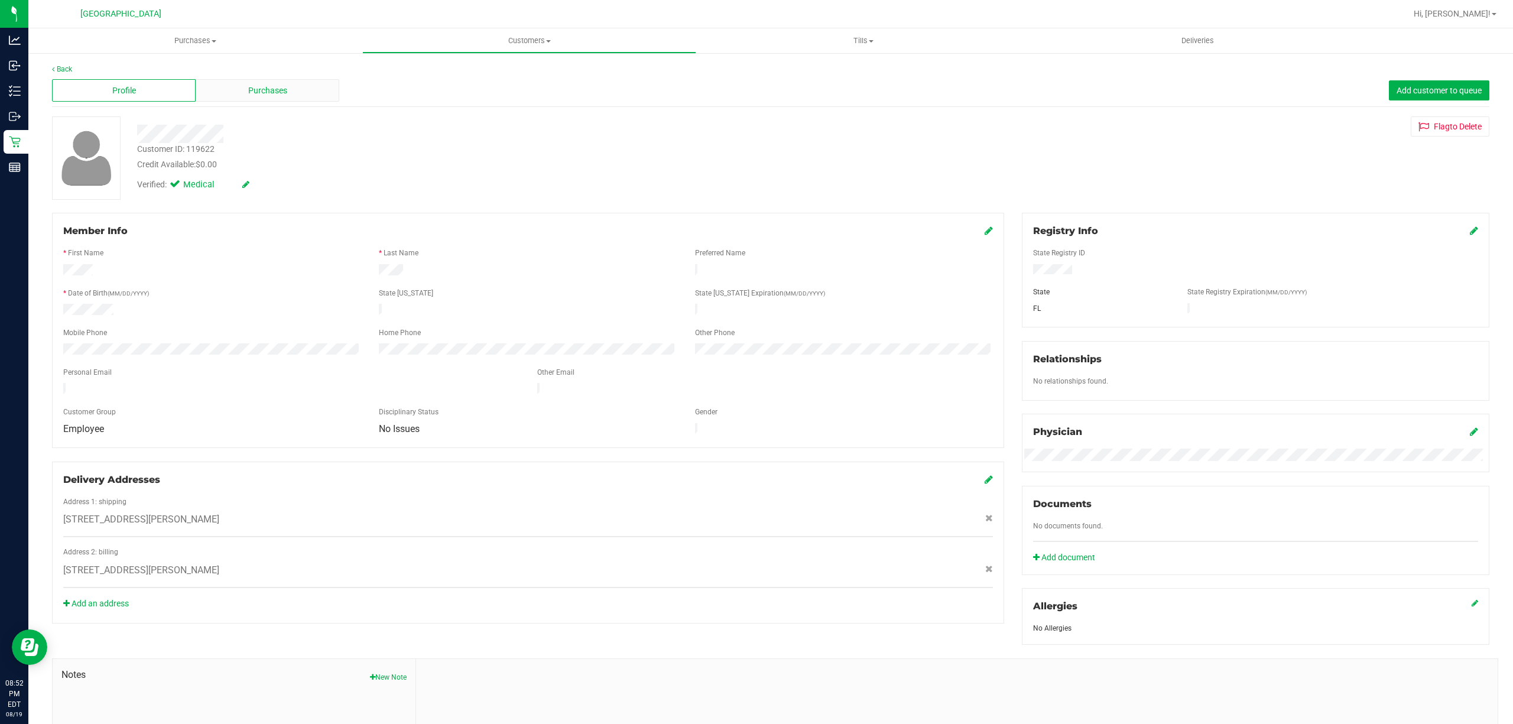
click at [271, 92] on span "Purchases" at bounding box center [267, 91] width 39 height 12
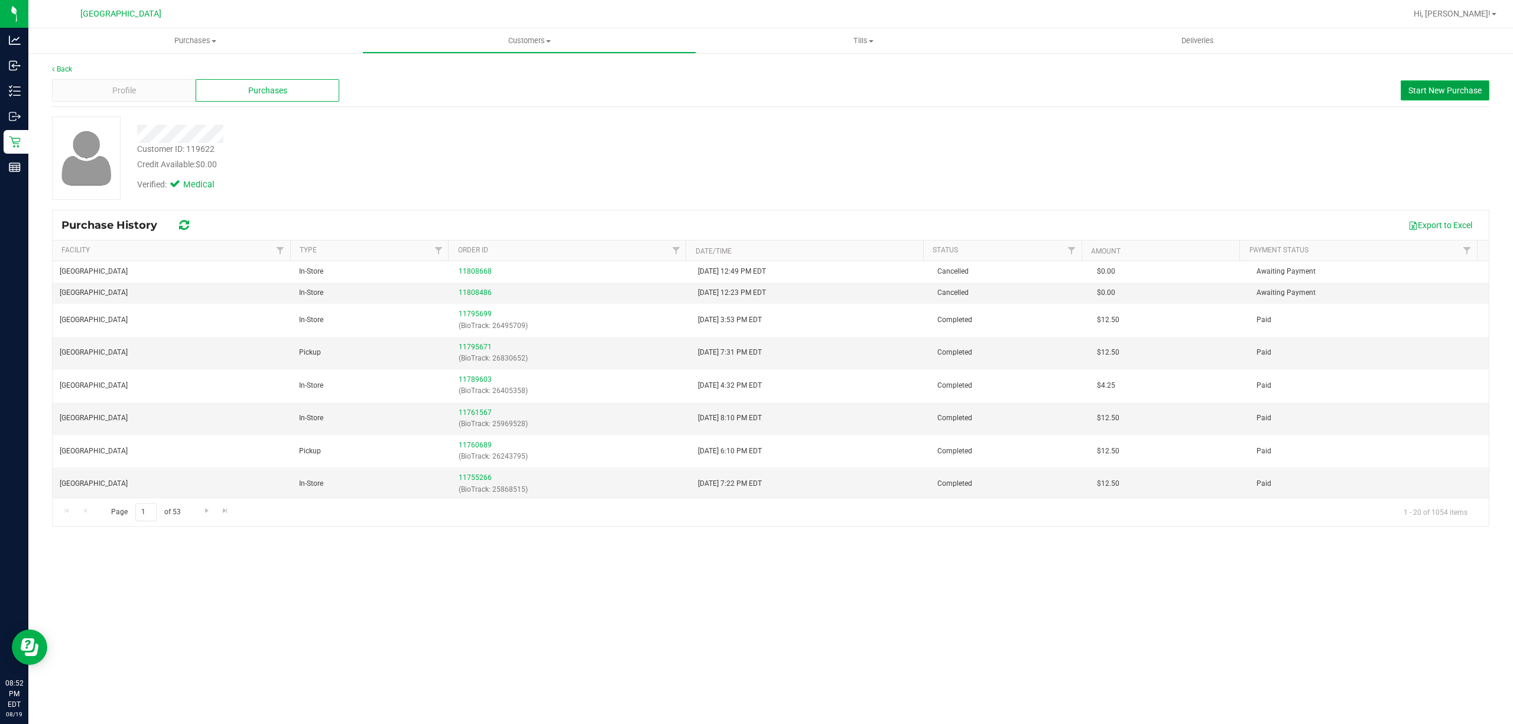
click at [1426, 91] on span "Start New Purchase" at bounding box center [1444, 90] width 73 height 9
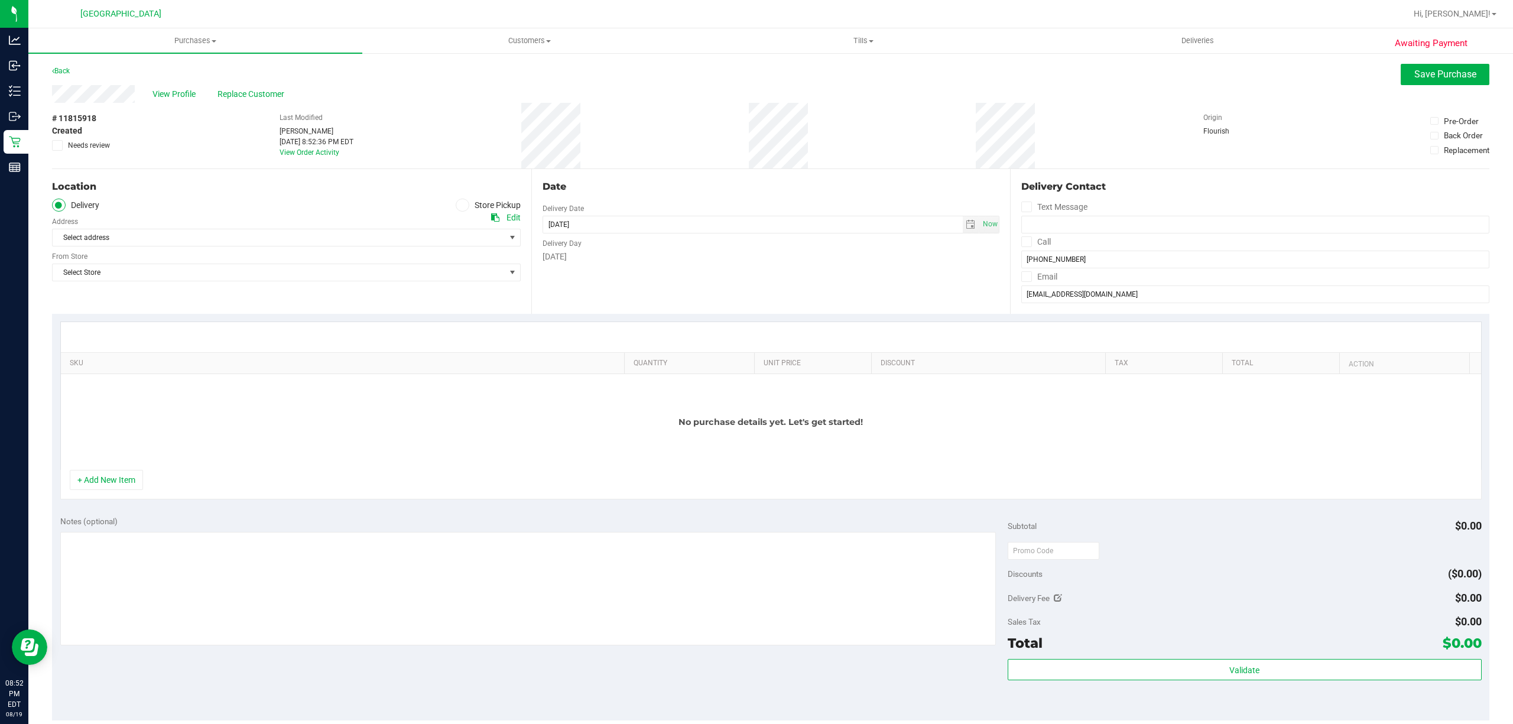
click at [483, 206] on label "Store Pickup" at bounding box center [488, 206] width 65 height 14
click at [0, 0] on input "Store Pickup" at bounding box center [0, 0] width 0 height 0
click at [463, 235] on span "Select Store" at bounding box center [279, 237] width 453 height 17
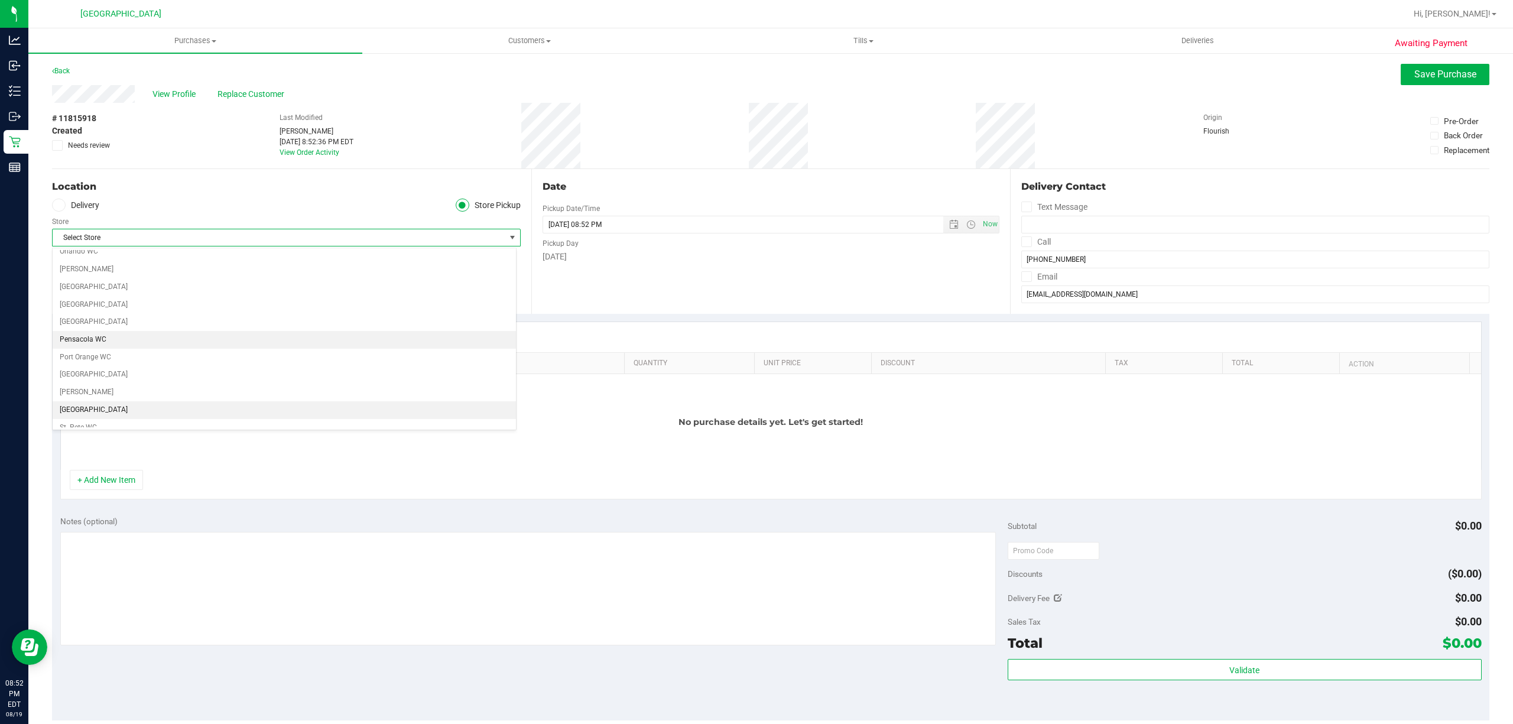
scroll to position [630, 0]
click at [134, 358] on li "[GEOGRAPHIC_DATA]" at bounding box center [284, 349] width 463 height 18
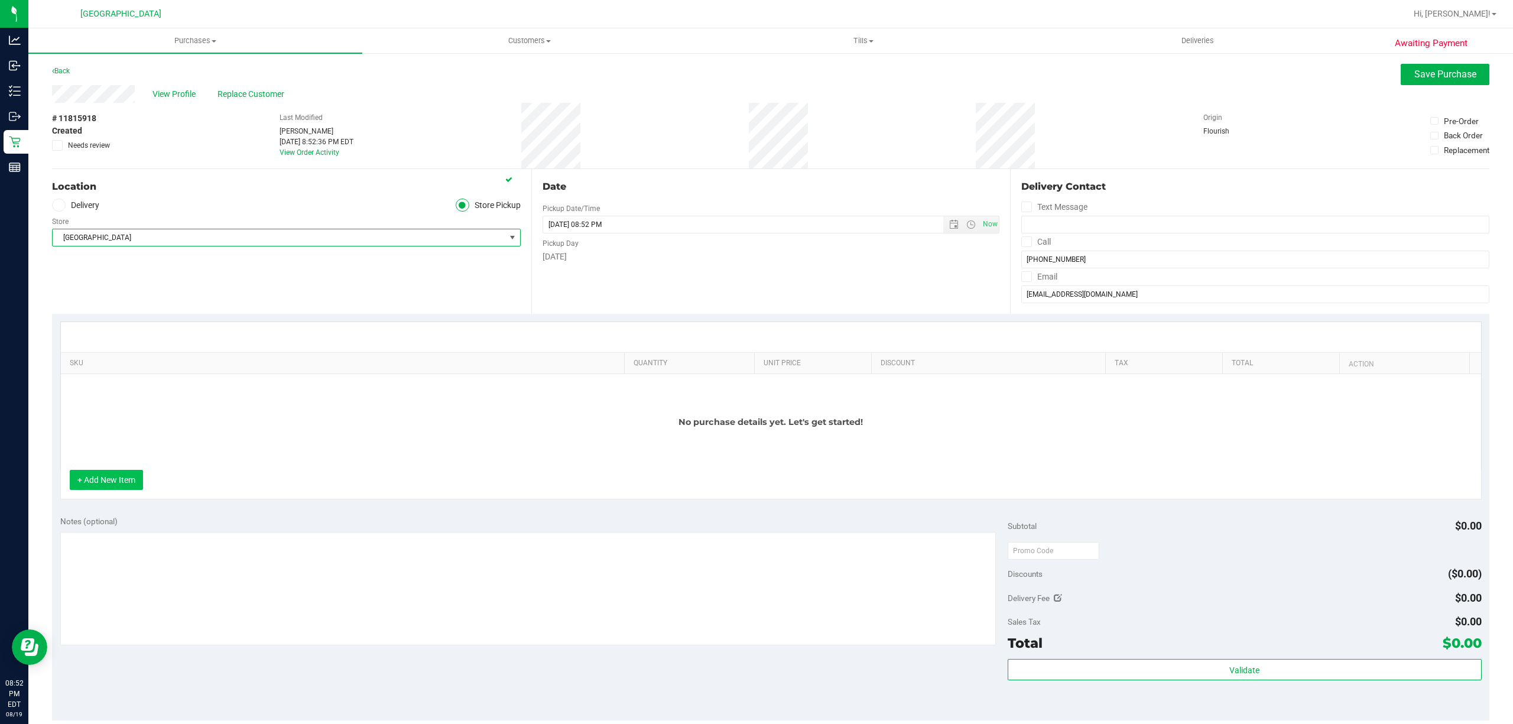
click at [134, 479] on button "+ Add New Item" at bounding box center [106, 480] width 73 height 20
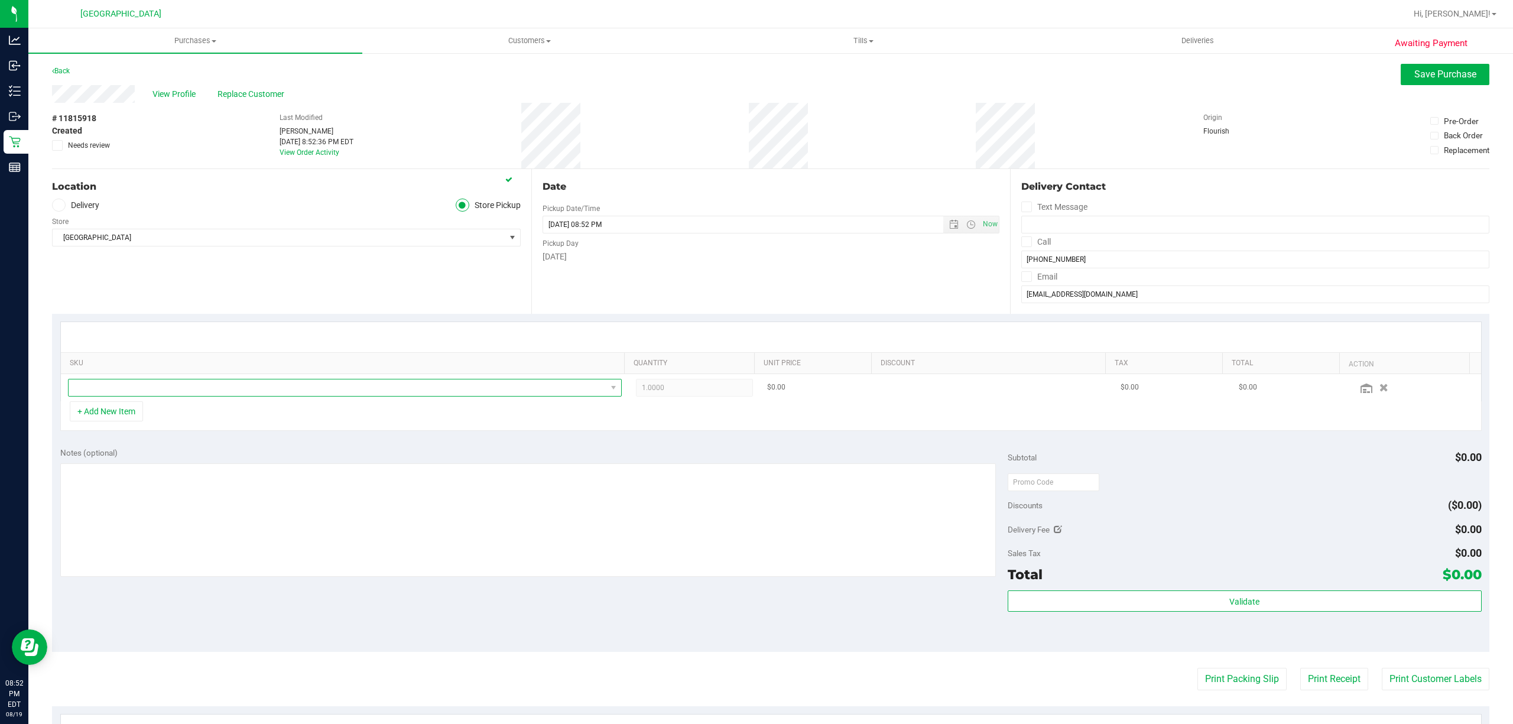
click at [327, 386] on span "NO DATA FOUND" at bounding box center [338, 387] width 538 height 17
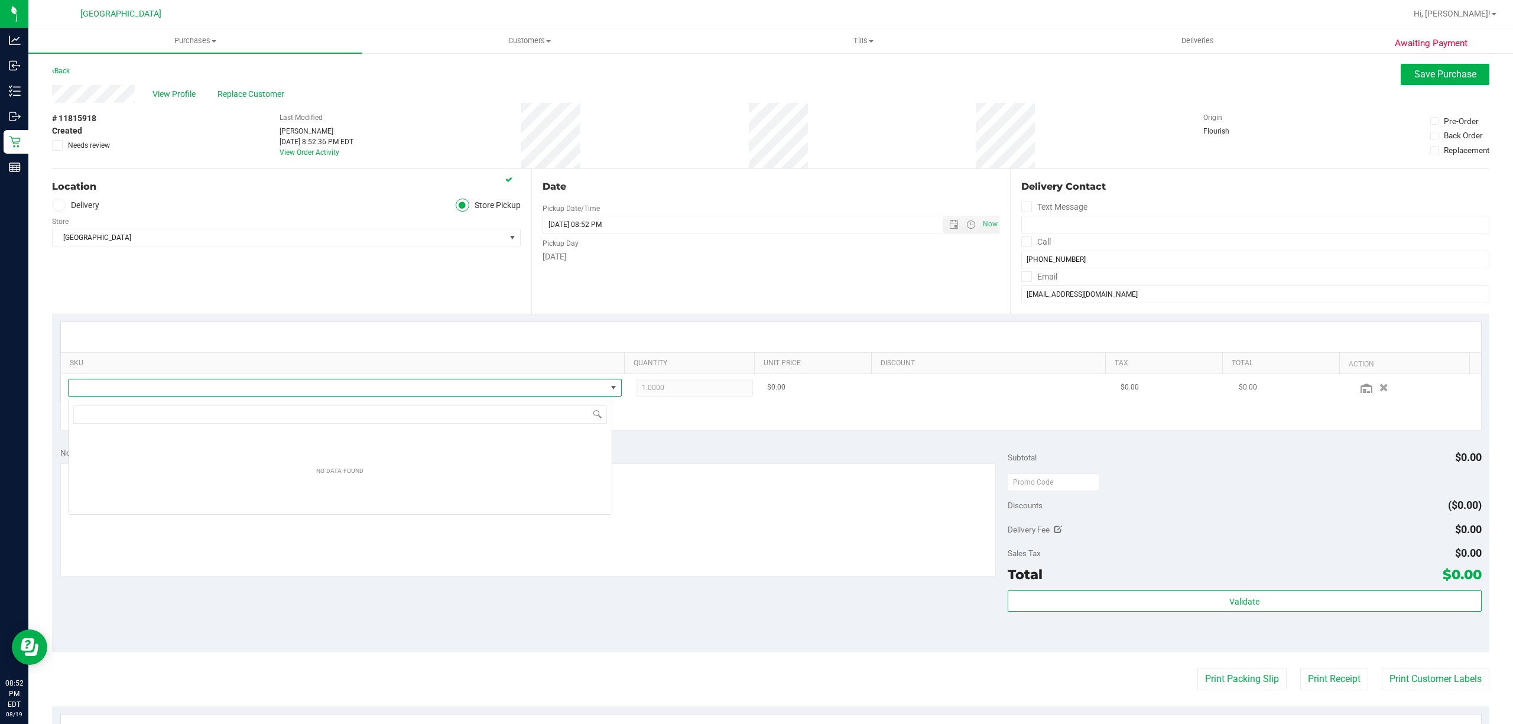
scroll to position [18, 544]
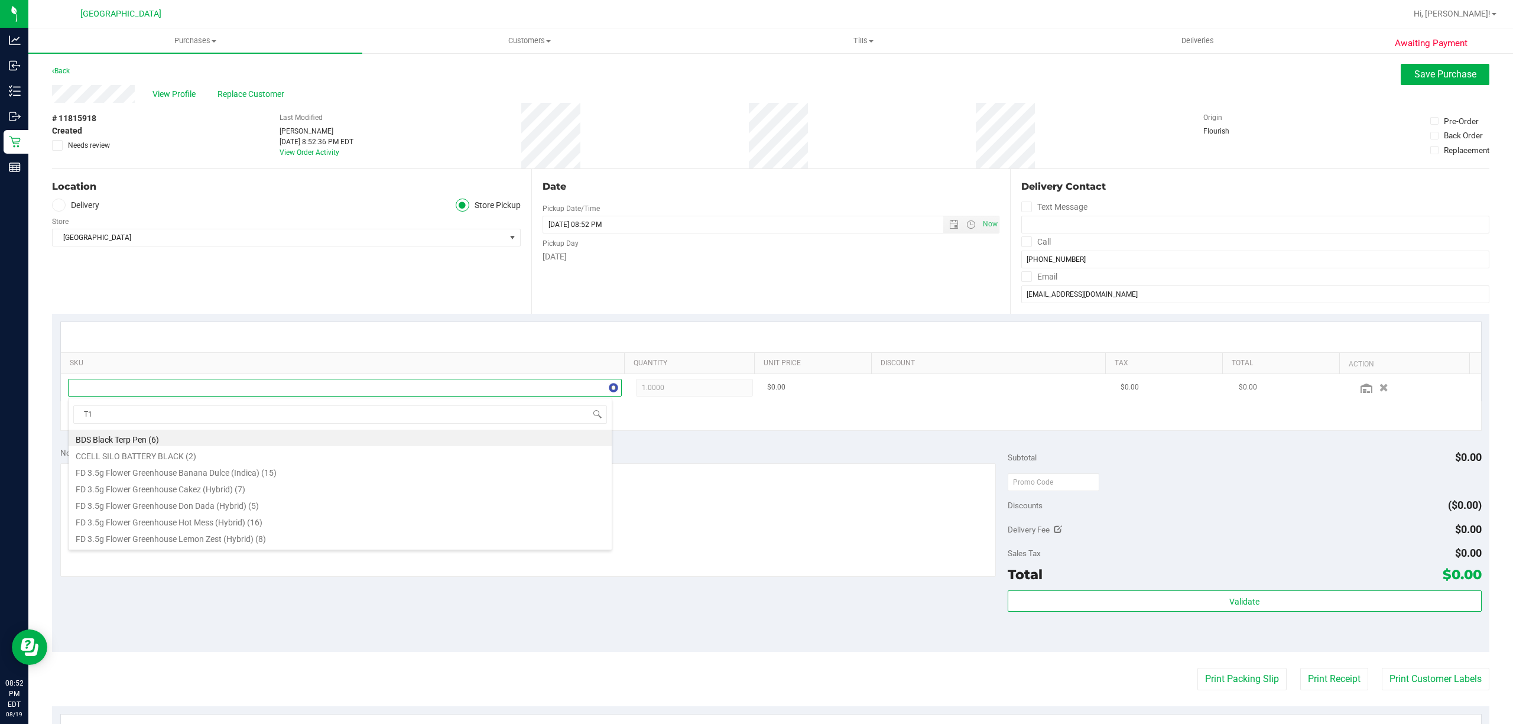
type input "T17"
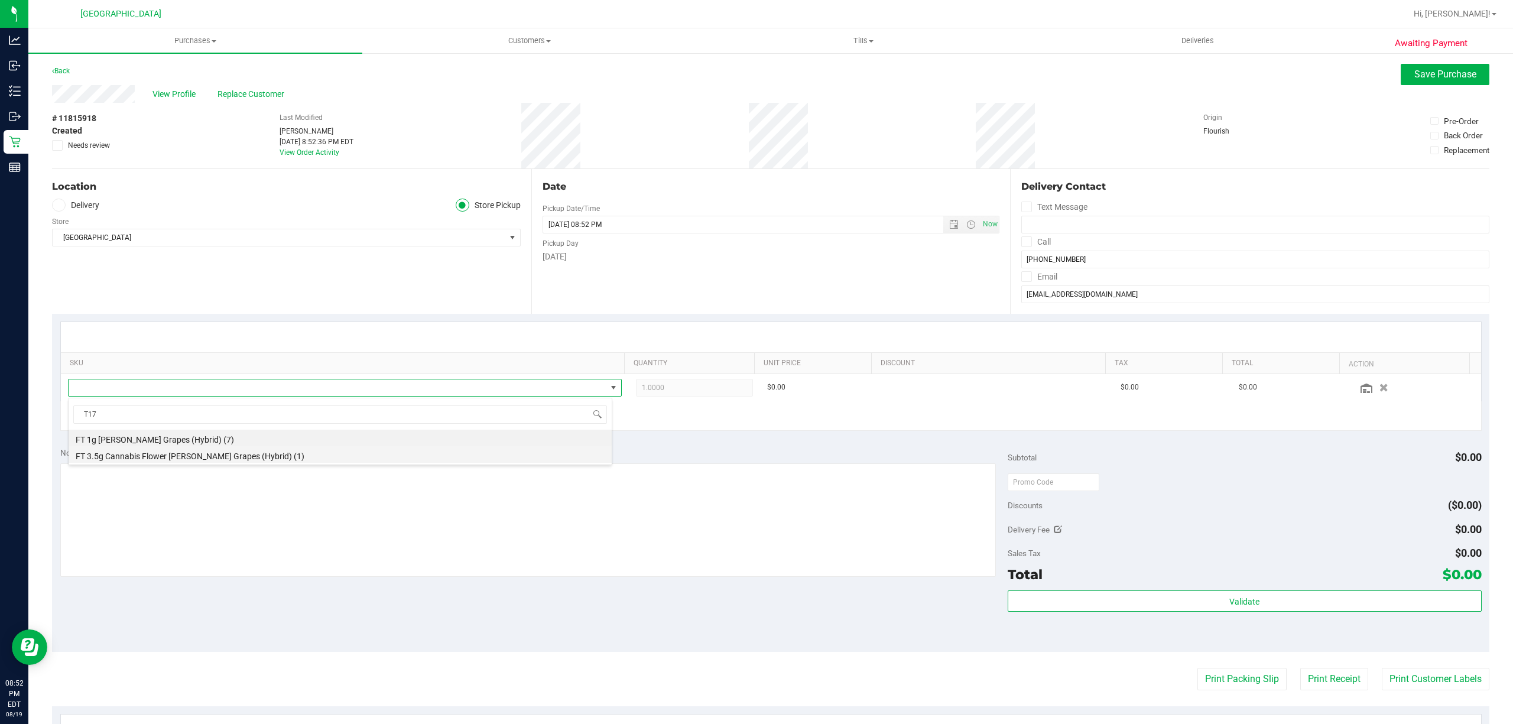
click at [208, 456] on li "FT 3.5g Cannabis Flower [PERSON_NAME] Grapes (Hybrid) (1)" at bounding box center [340, 454] width 543 height 17
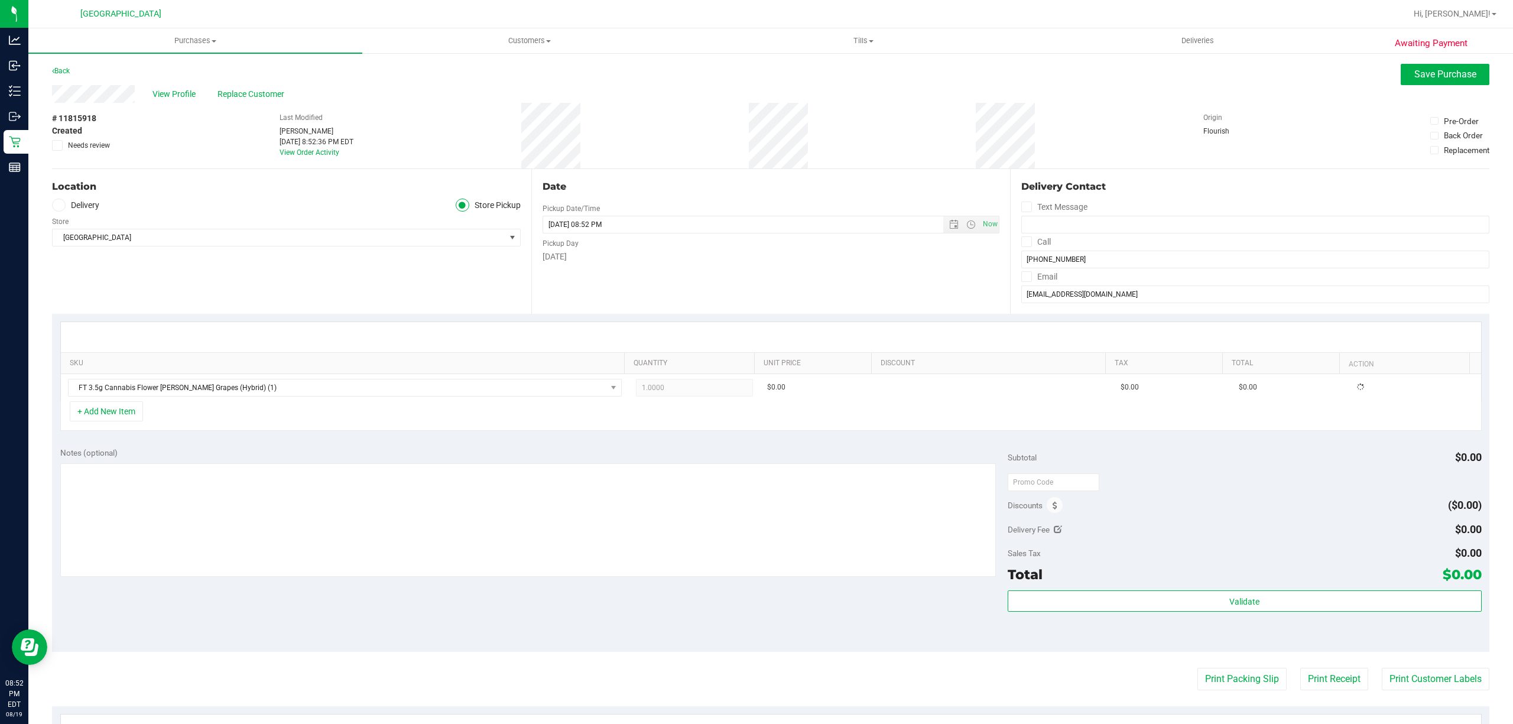
click at [329, 438] on div "SKU Quantity Unit Price Discount Tax Total Action FT 3.5g Cannabis Flower [PERS…" at bounding box center [770, 376] width 1437 height 125
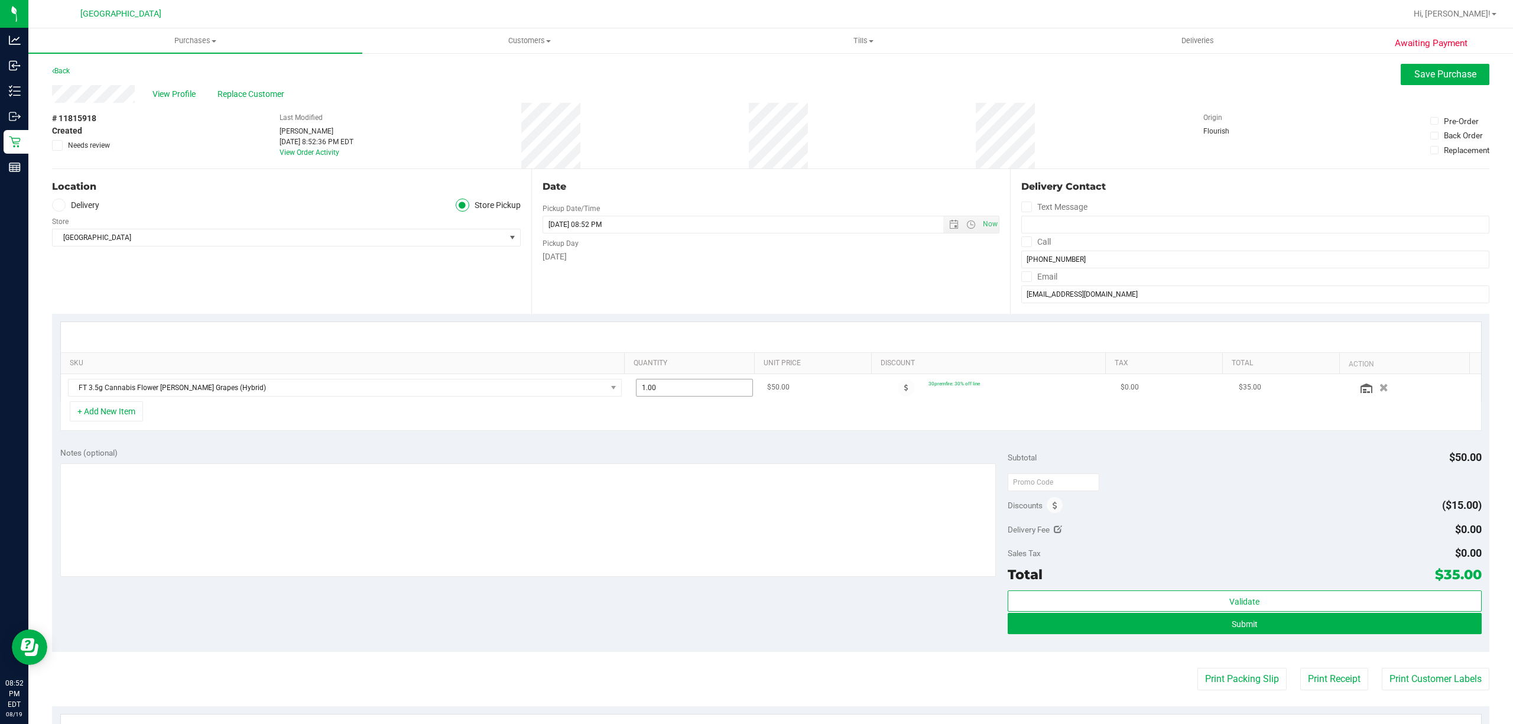
click at [667, 389] on span "1.00 1" at bounding box center [694, 388] width 117 height 18
click at [726, 421] on div "+ Add New Item" at bounding box center [770, 416] width 1421 height 30
click at [1151, 631] on button "Submit" at bounding box center [1245, 623] width 474 height 21
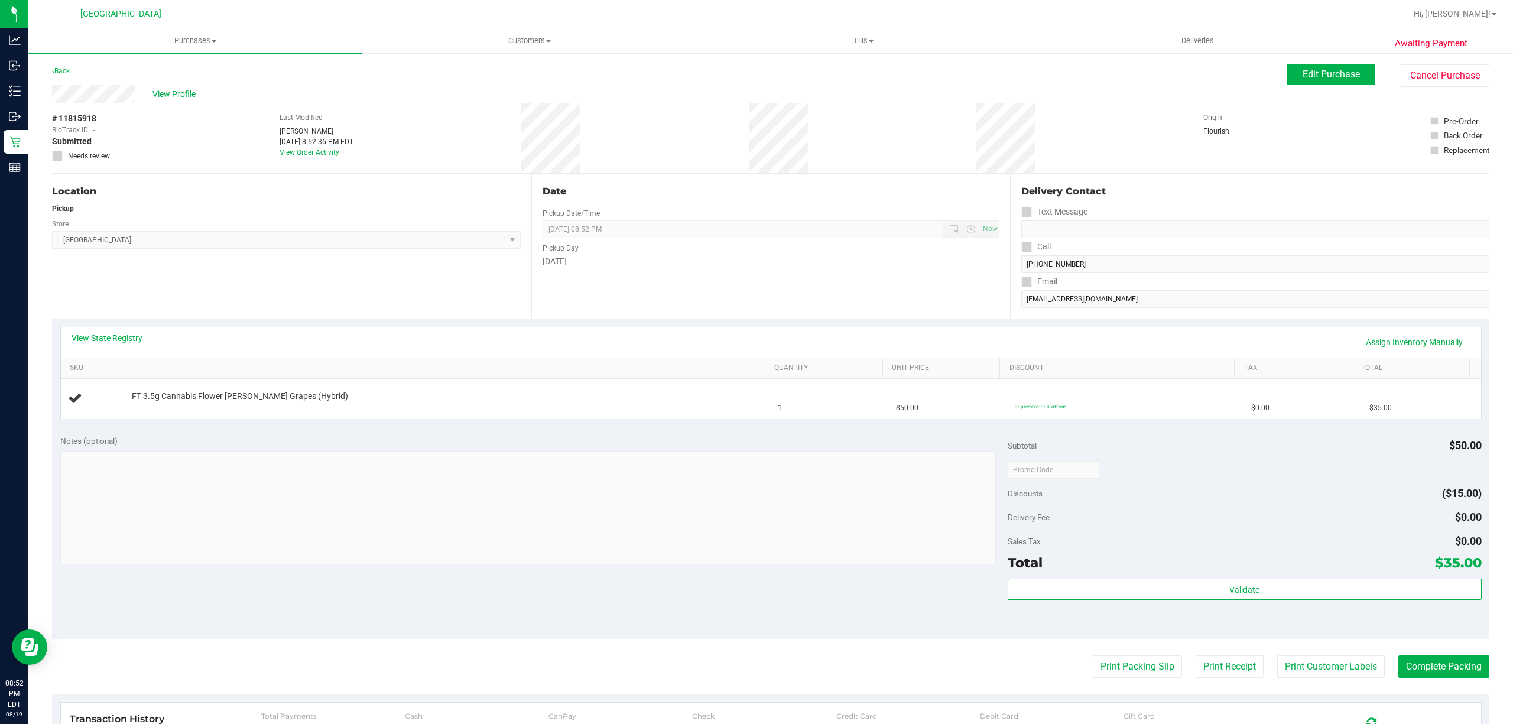
drag, startPoint x: 1376, startPoint y: 329, endPoint x: 1376, endPoint y: 336, distance: 7.7
click at [1377, 329] on div "View State Registry Assign Inventory Manually" at bounding box center [771, 342] width 1420 height 30
click at [1374, 340] on link "Assign Inventory Manually" at bounding box center [1414, 342] width 112 height 20
click at [160, 410] on div "Add Package" at bounding box center [445, 404] width 626 height 11
click at [159, 407] on link "Add Package" at bounding box center [153, 404] width 43 height 8
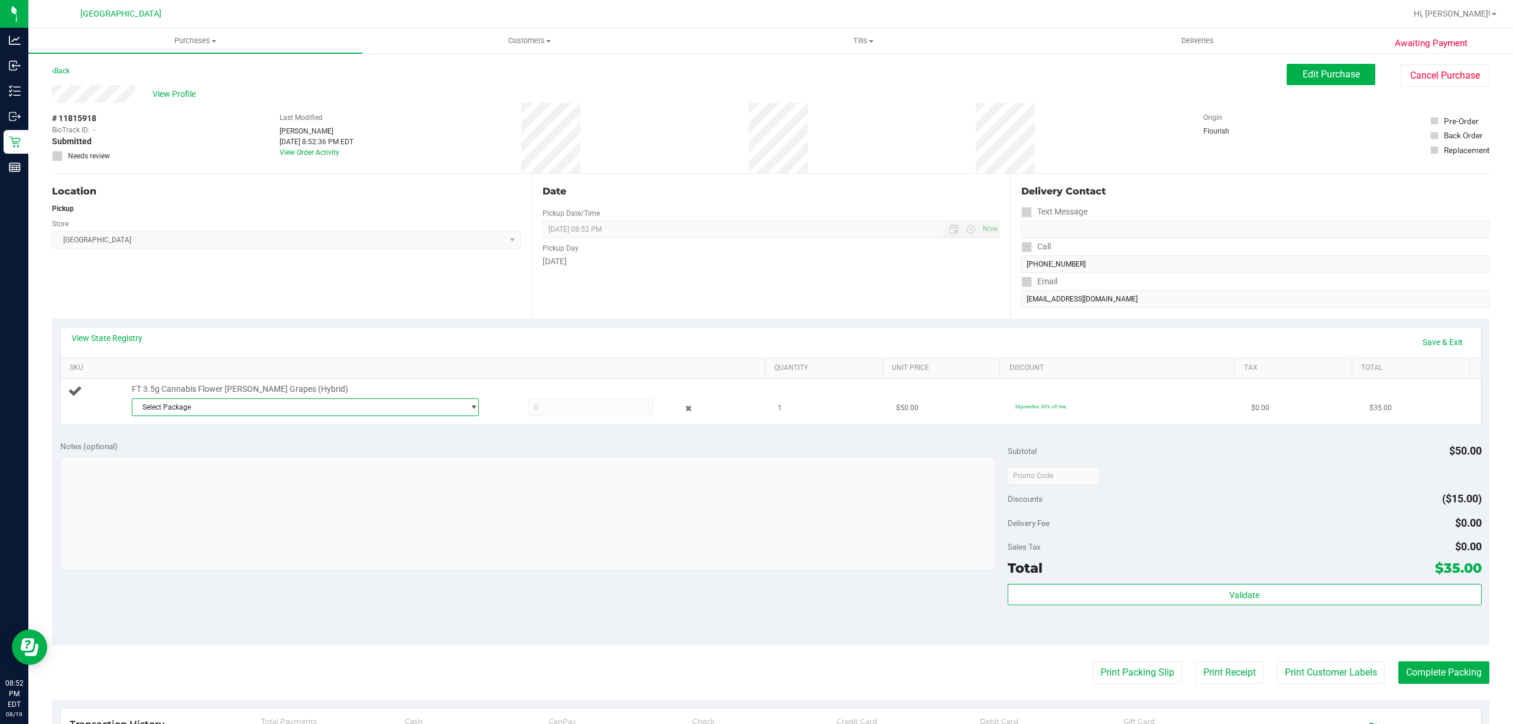
click at [180, 409] on span "Select Package" at bounding box center [297, 407] width 331 height 17
click at [202, 450] on li "8304750755569222 ( W-JUL25T1702-0724 | orig: FLSRWGM-20250730-688 )" at bounding box center [301, 457] width 340 height 17
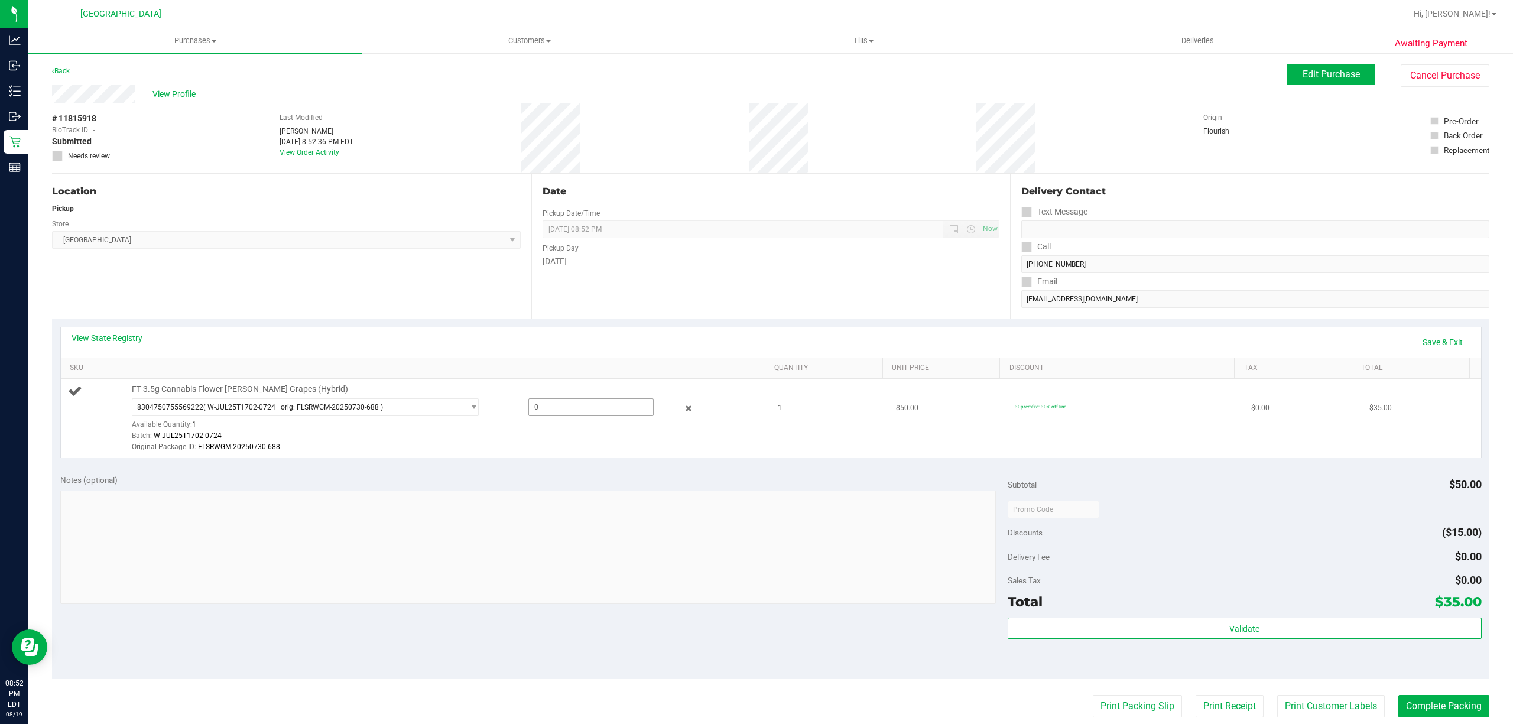
click at [544, 416] on span at bounding box center [590, 407] width 125 height 18
click at [556, 405] on span at bounding box center [590, 407] width 125 height 18
type input "1"
type input "1.0000"
click at [466, 442] on div "Original Package ID: FLSRWGM-20250730-688" at bounding box center [445, 446] width 626 height 11
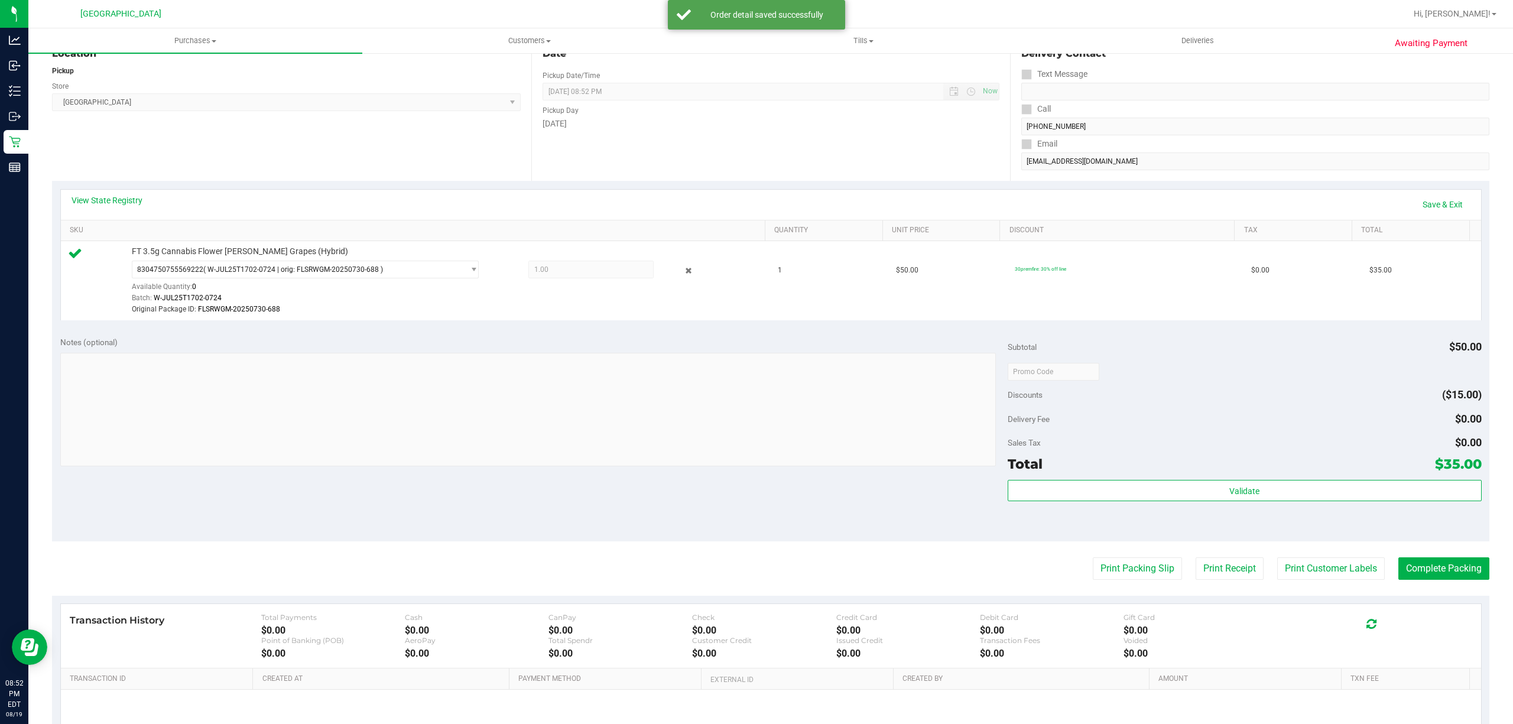
scroll to position [255, 0]
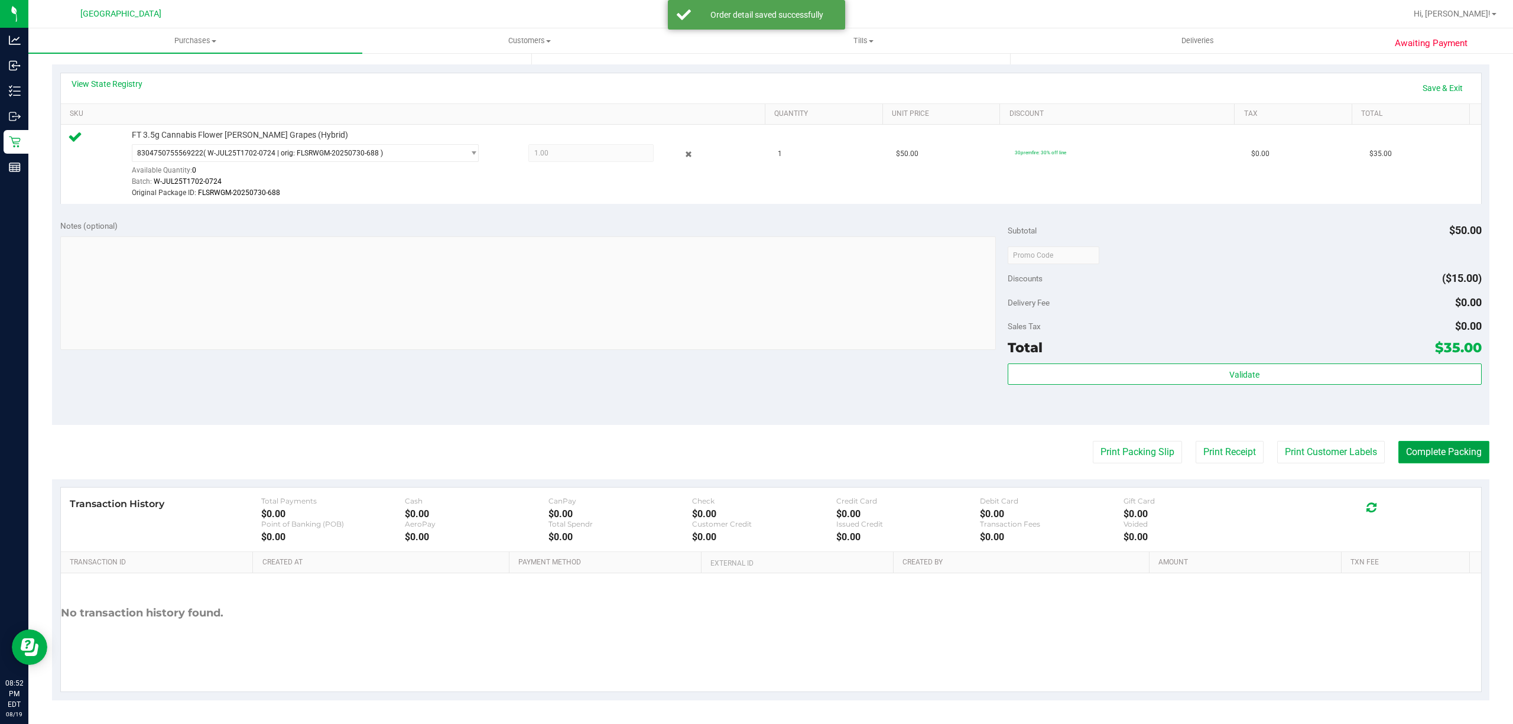
click at [1433, 455] on button "Complete Packing" at bounding box center [1443, 452] width 91 height 22
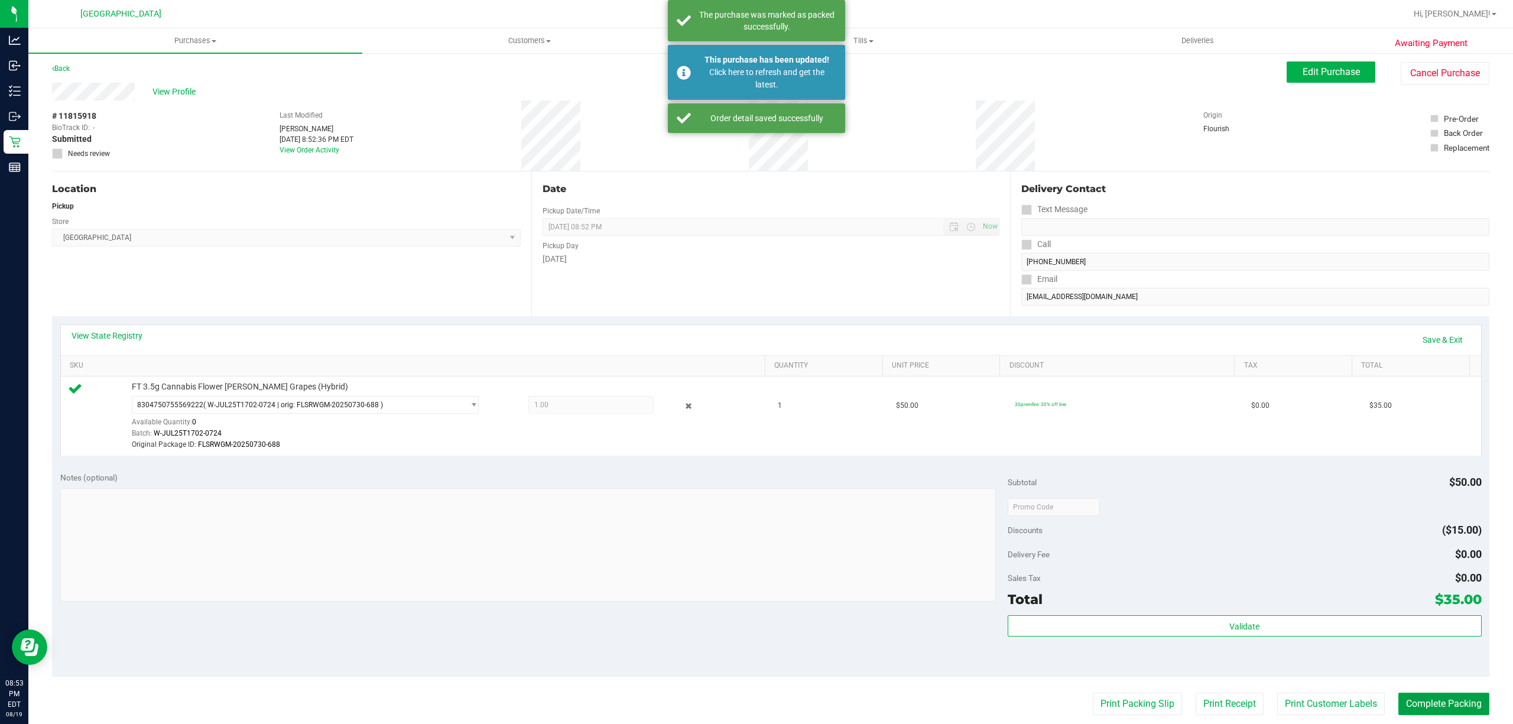
scroll to position [0, 0]
